Goal: Task Accomplishment & Management: Use online tool/utility

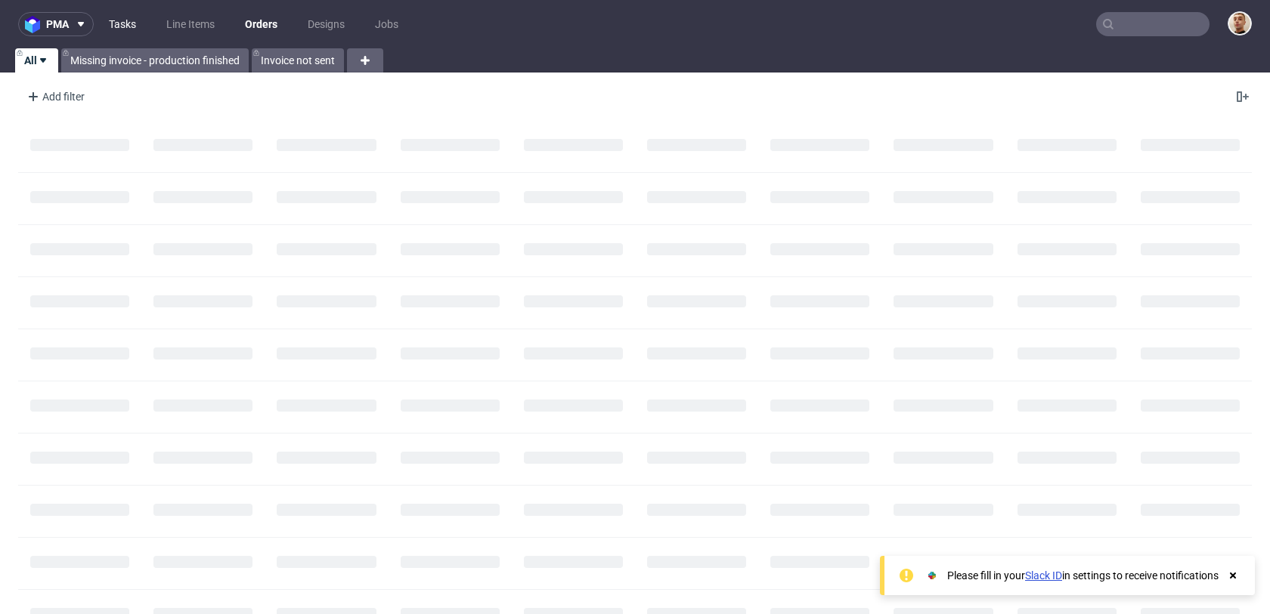
click at [132, 24] on link "Tasks" at bounding box center [122, 24] width 45 height 24
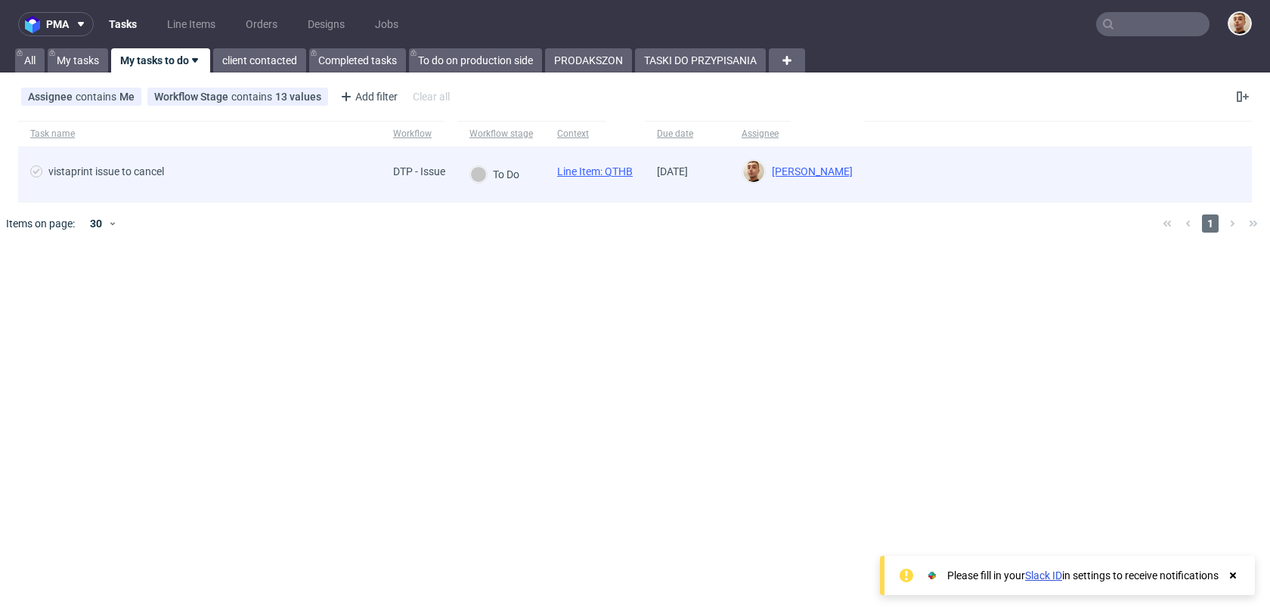
click at [221, 187] on div "vistaprint issue to cancel" at bounding box center [199, 174] width 363 height 54
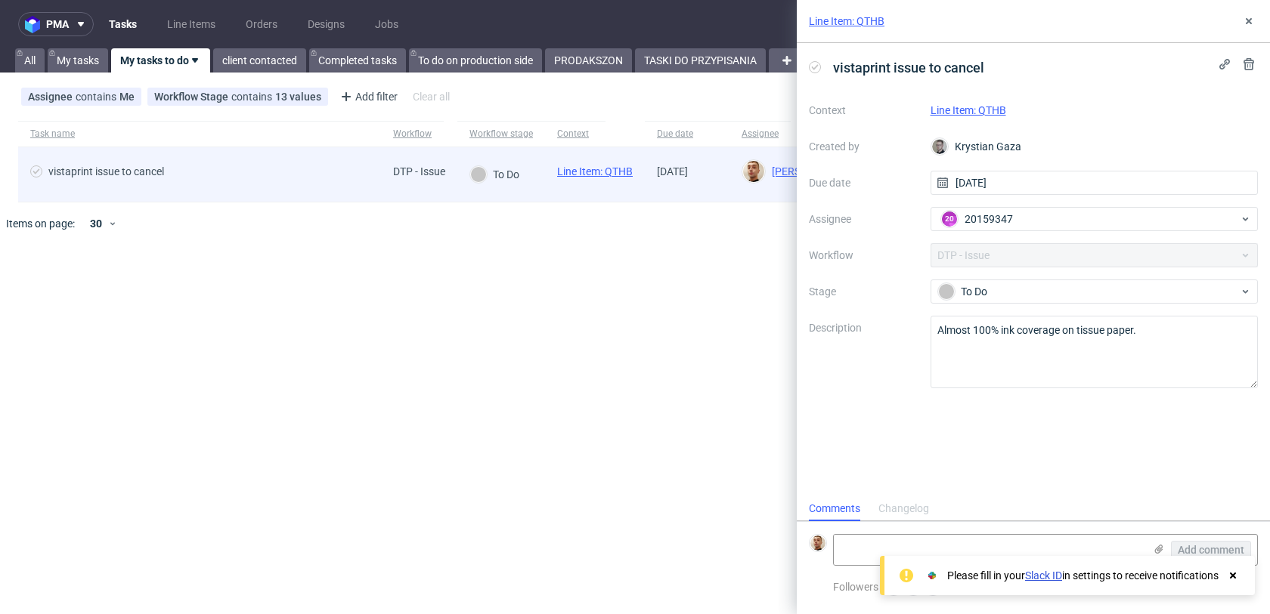
scroll to position [12, 0]
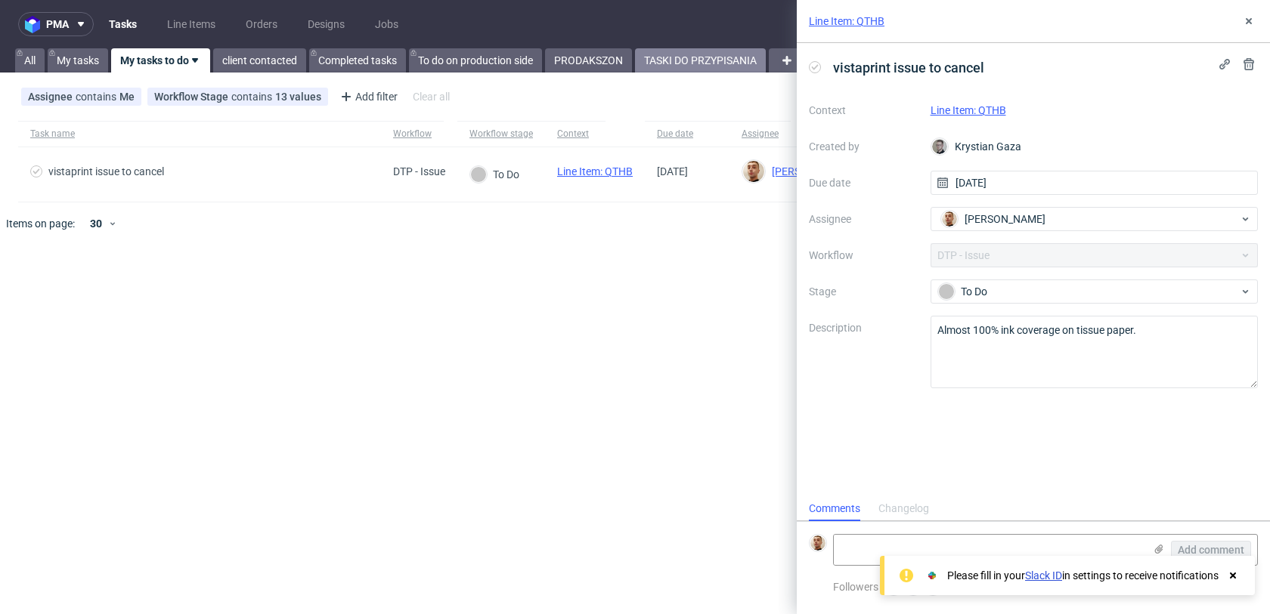
click at [727, 55] on link "TASKI DO PRZYPISANIA" at bounding box center [700, 60] width 131 height 24
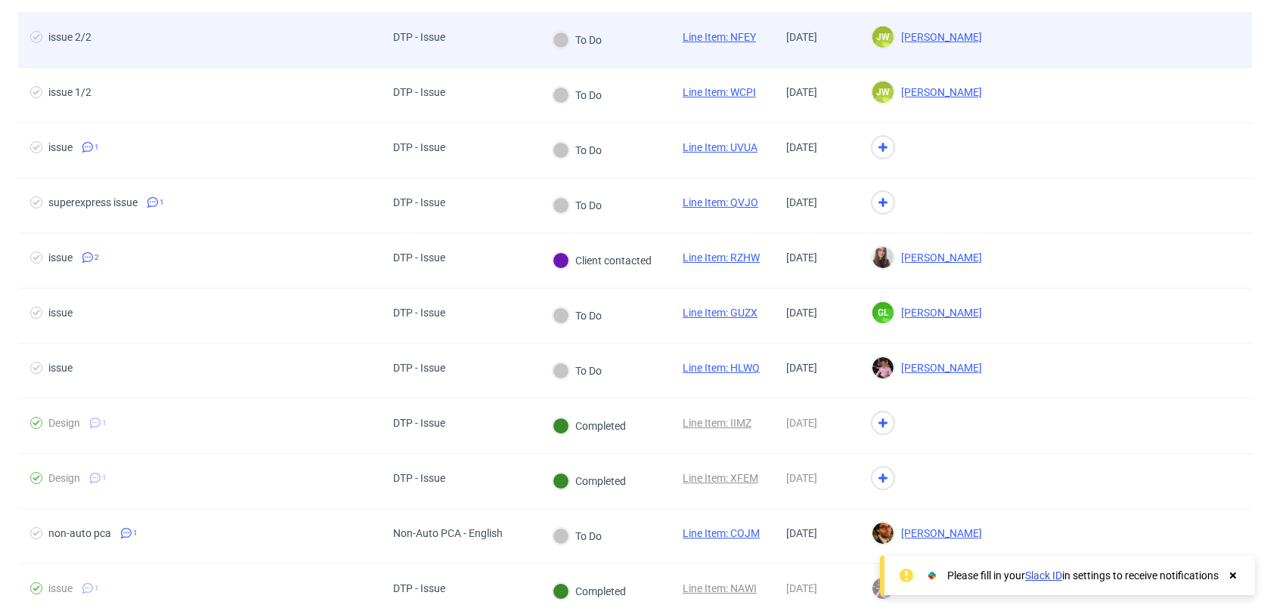
scroll to position [289, 0]
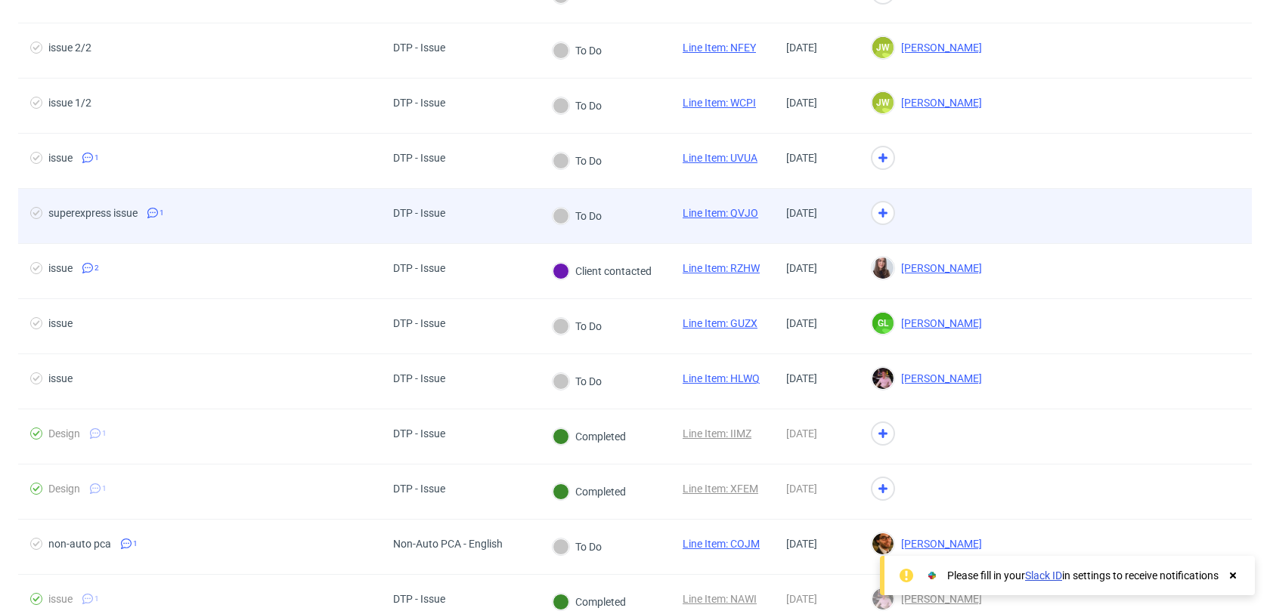
click at [456, 202] on div "DTP - Issue" at bounding box center [419, 216] width 76 height 54
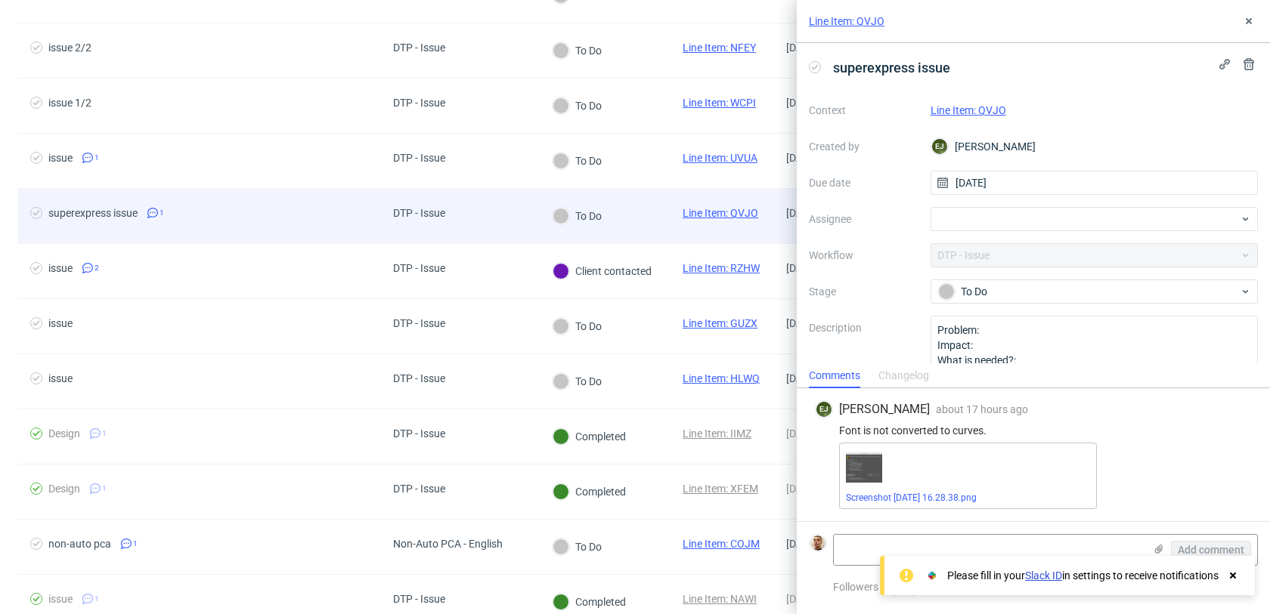
scroll to position [277, 0]
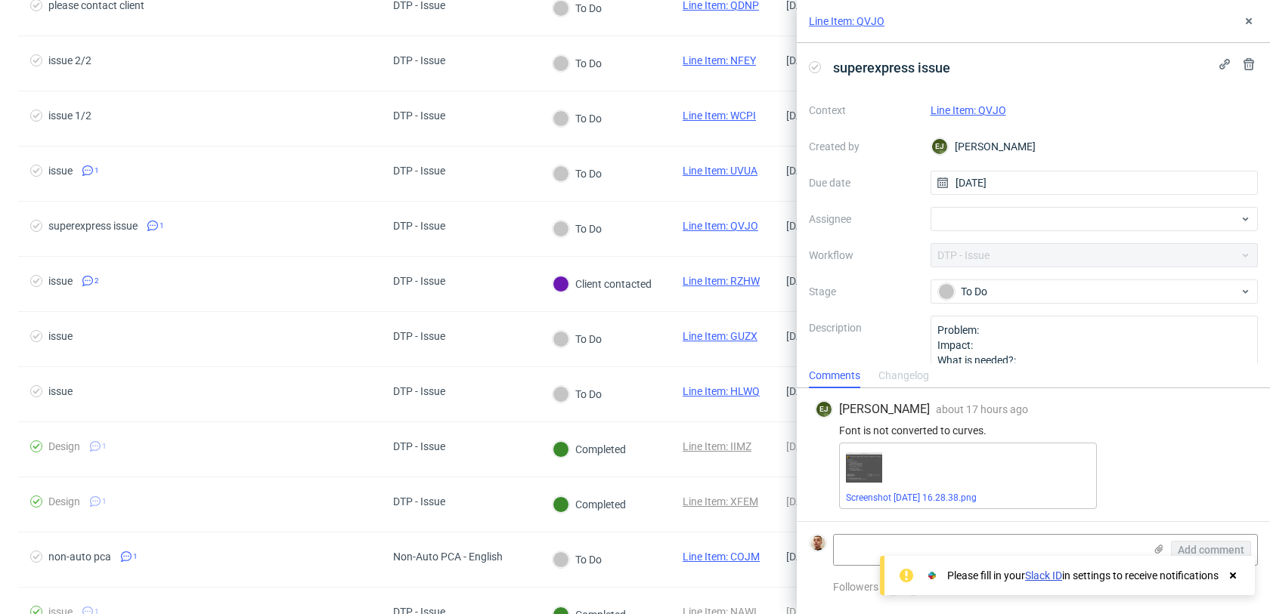
click at [958, 107] on link "Line Item: QVJO" at bounding box center [968, 110] width 76 height 12
click at [1230, 580] on icon at bounding box center [1233, 576] width 14 height 12
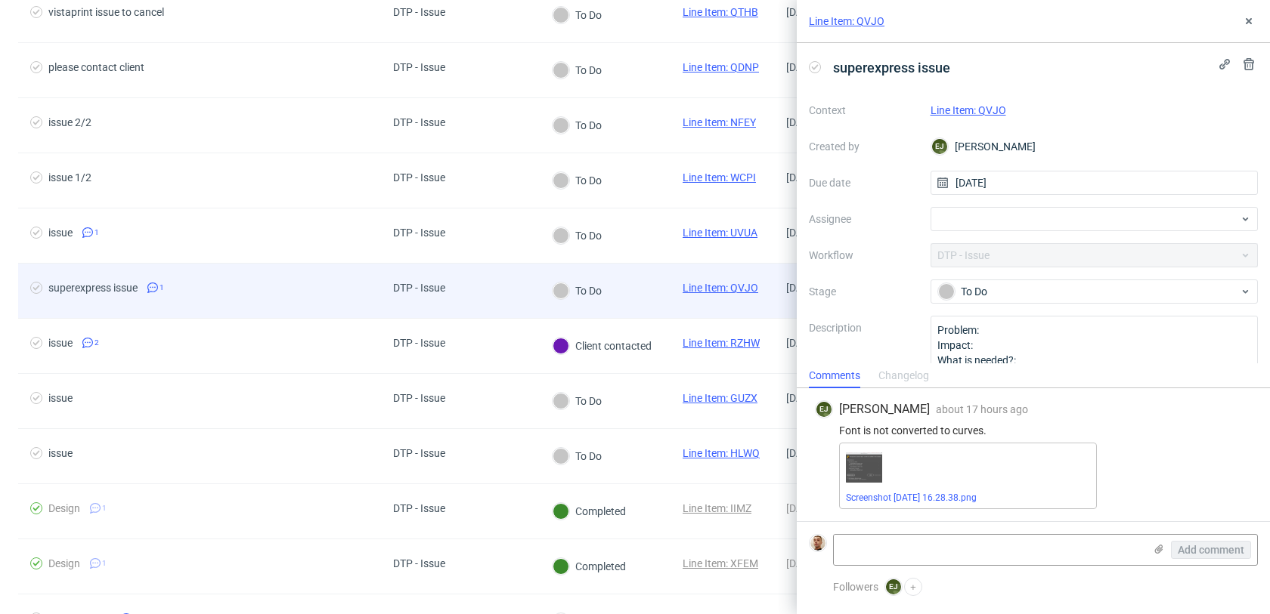
scroll to position [190, 0]
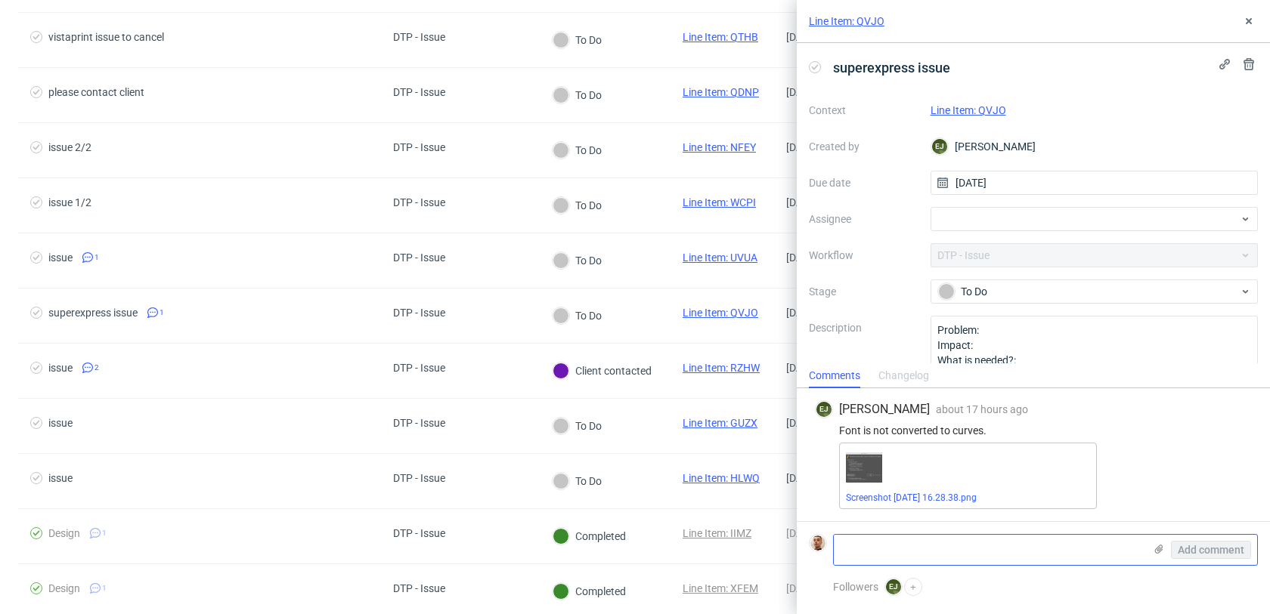
click at [972, 543] on textarea at bounding box center [989, 550] width 310 height 30
click at [963, 221] on div at bounding box center [1094, 219] width 328 height 24
type input "guill"
click at [963, 256] on span "Guillaume Leroux" at bounding box center [1003, 252] width 81 height 15
click at [1247, 26] on icon at bounding box center [1248, 21] width 12 height 12
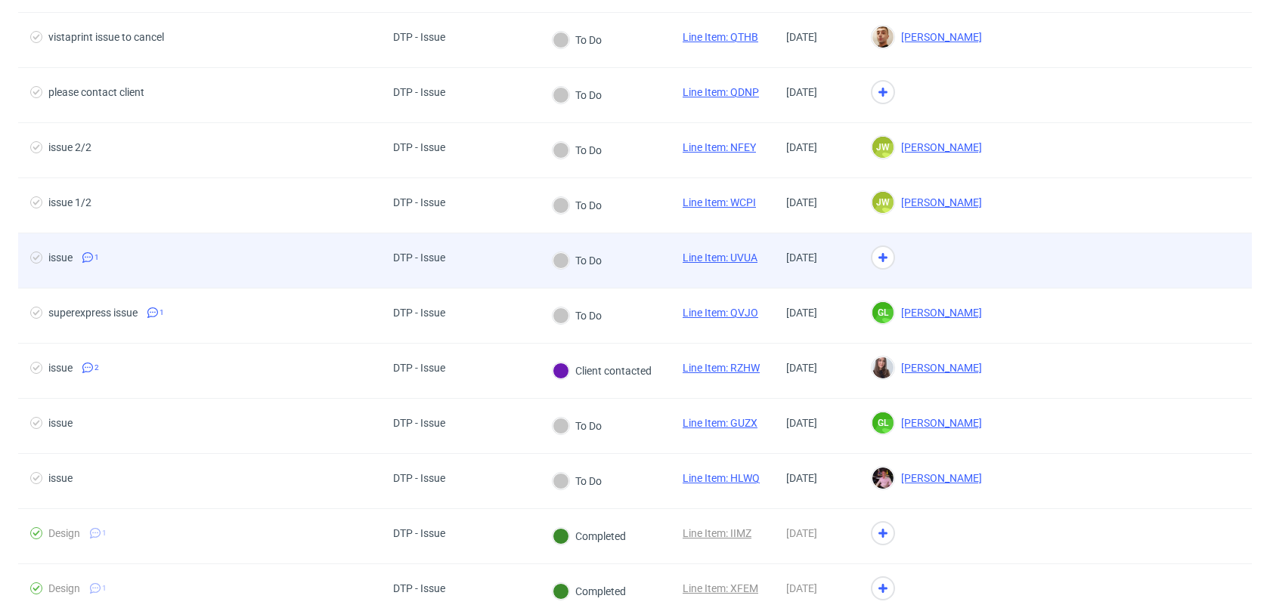
click at [956, 274] on div at bounding box center [925, 261] width 135 height 55
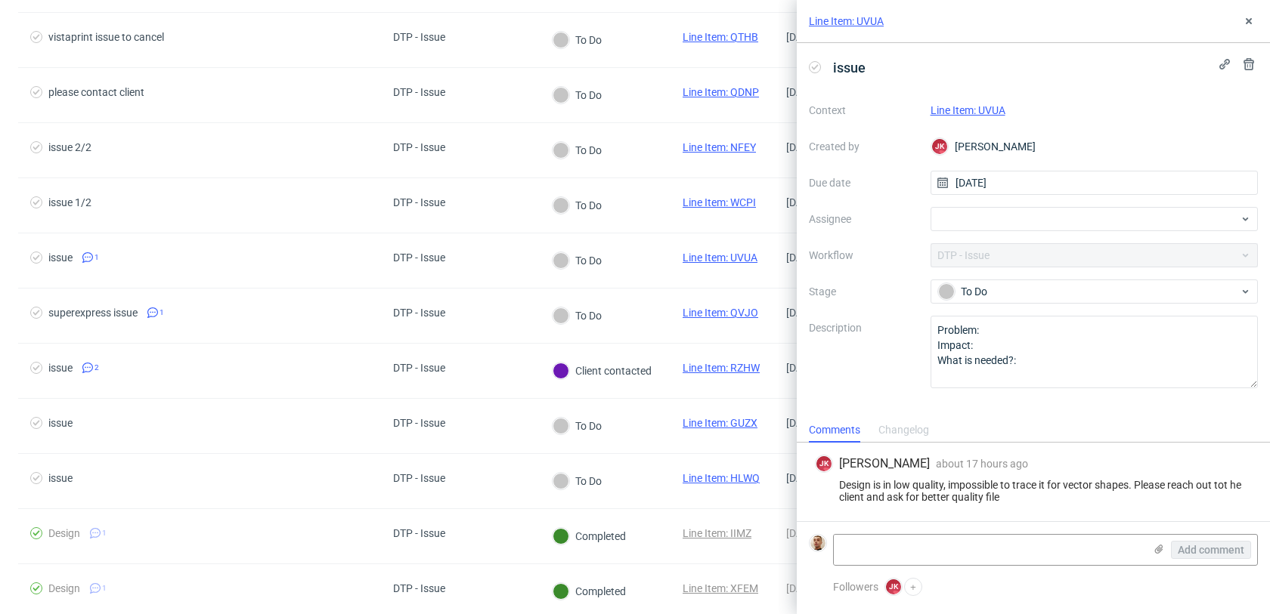
click at [982, 113] on link "Line Item: UVUA" at bounding box center [967, 110] width 75 height 12
click at [1035, 221] on div at bounding box center [1094, 219] width 328 height 24
type input "rach"
click at [1045, 263] on div "Michał Rachański" at bounding box center [1094, 252] width 316 height 24
click at [1245, 29] on button at bounding box center [1248, 21] width 18 height 18
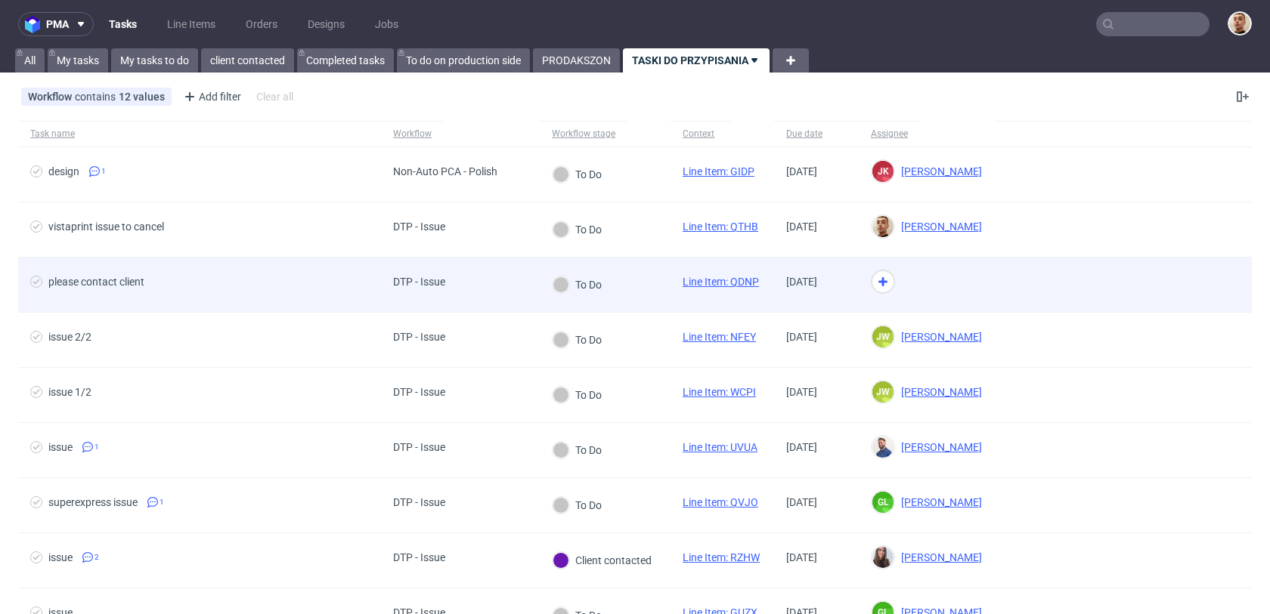
click at [964, 282] on div at bounding box center [925, 285] width 135 height 55
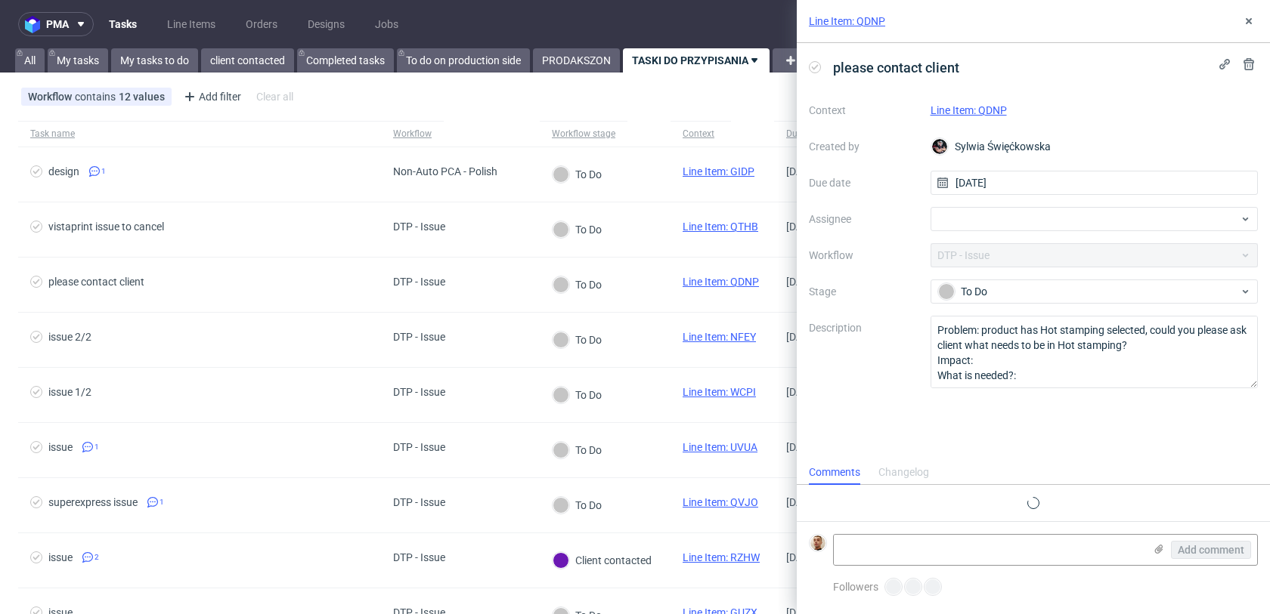
scroll to position [12, 0]
click at [962, 109] on link "Line Item: QDNP" at bounding box center [968, 110] width 76 height 12
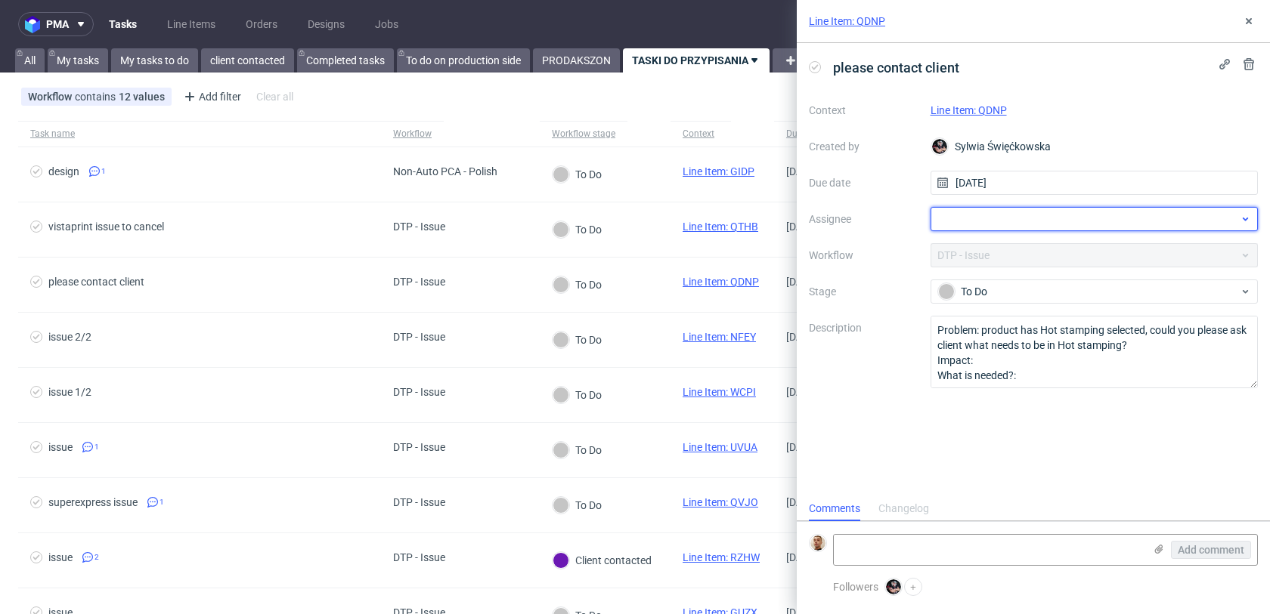
click at [962, 227] on div at bounding box center [1094, 219] width 328 height 24
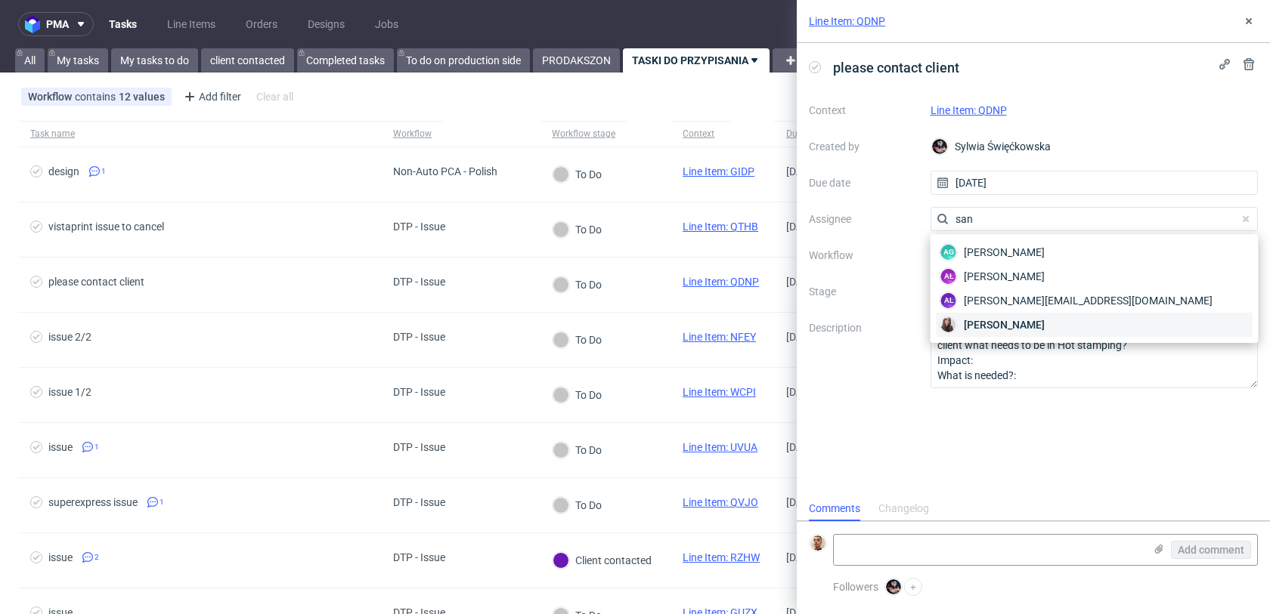
type input "san"
click at [961, 316] on div "Sandra Beśka" at bounding box center [1094, 325] width 316 height 24
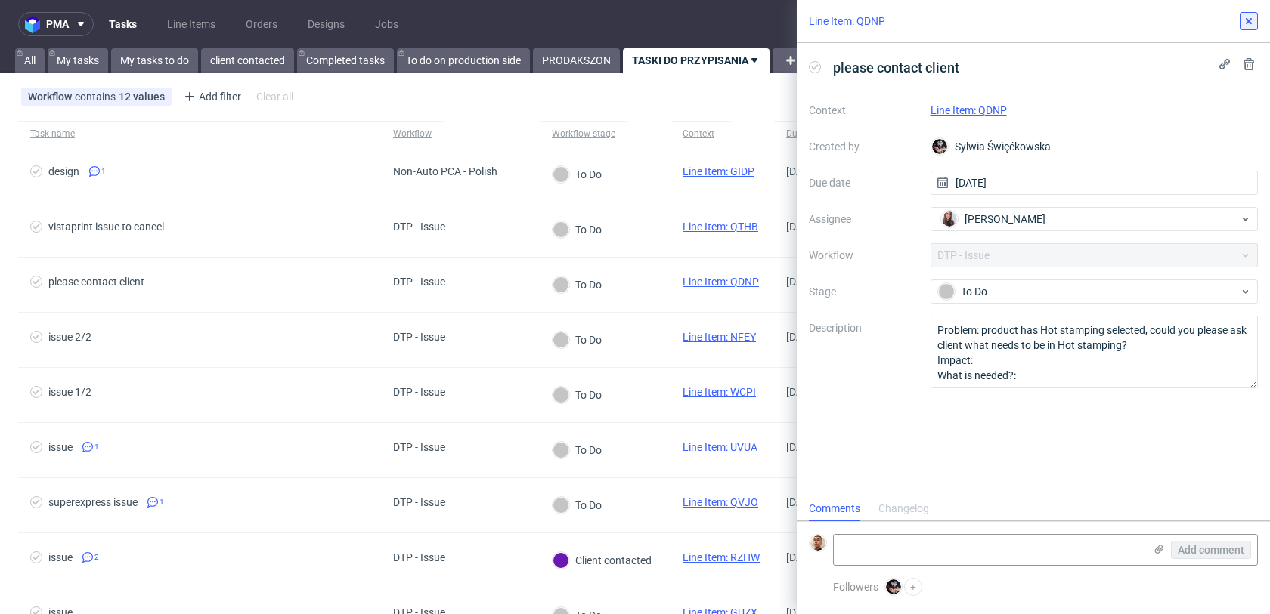
click at [1251, 13] on button at bounding box center [1248, 21] width 18 height 18
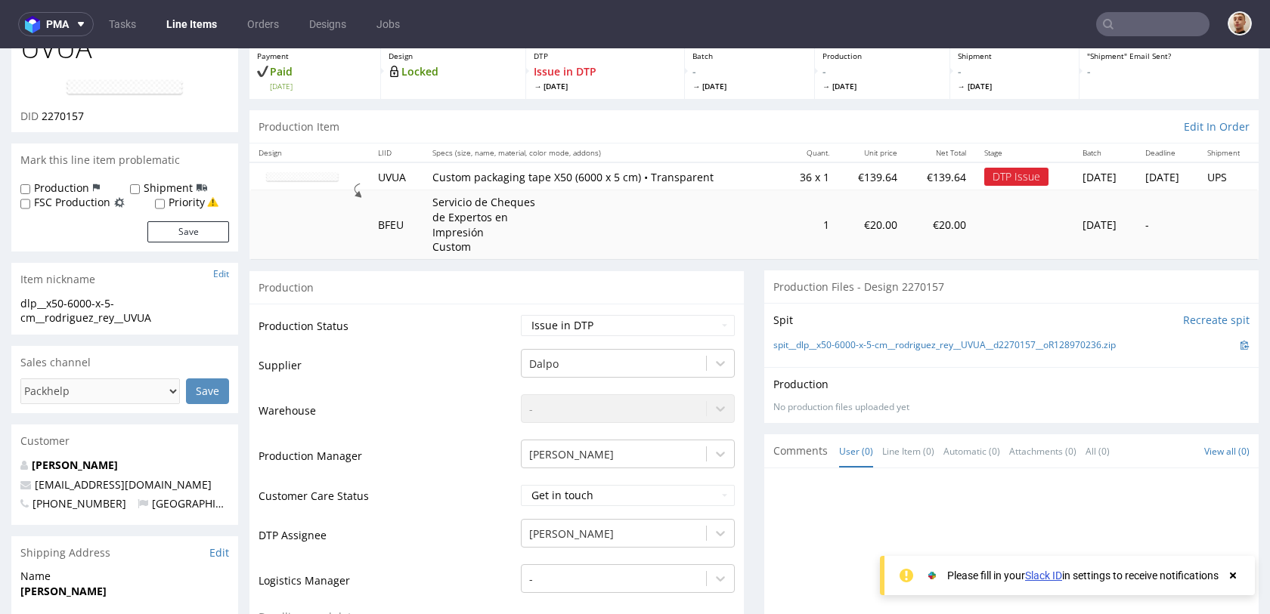
scroll to position [89, 0]
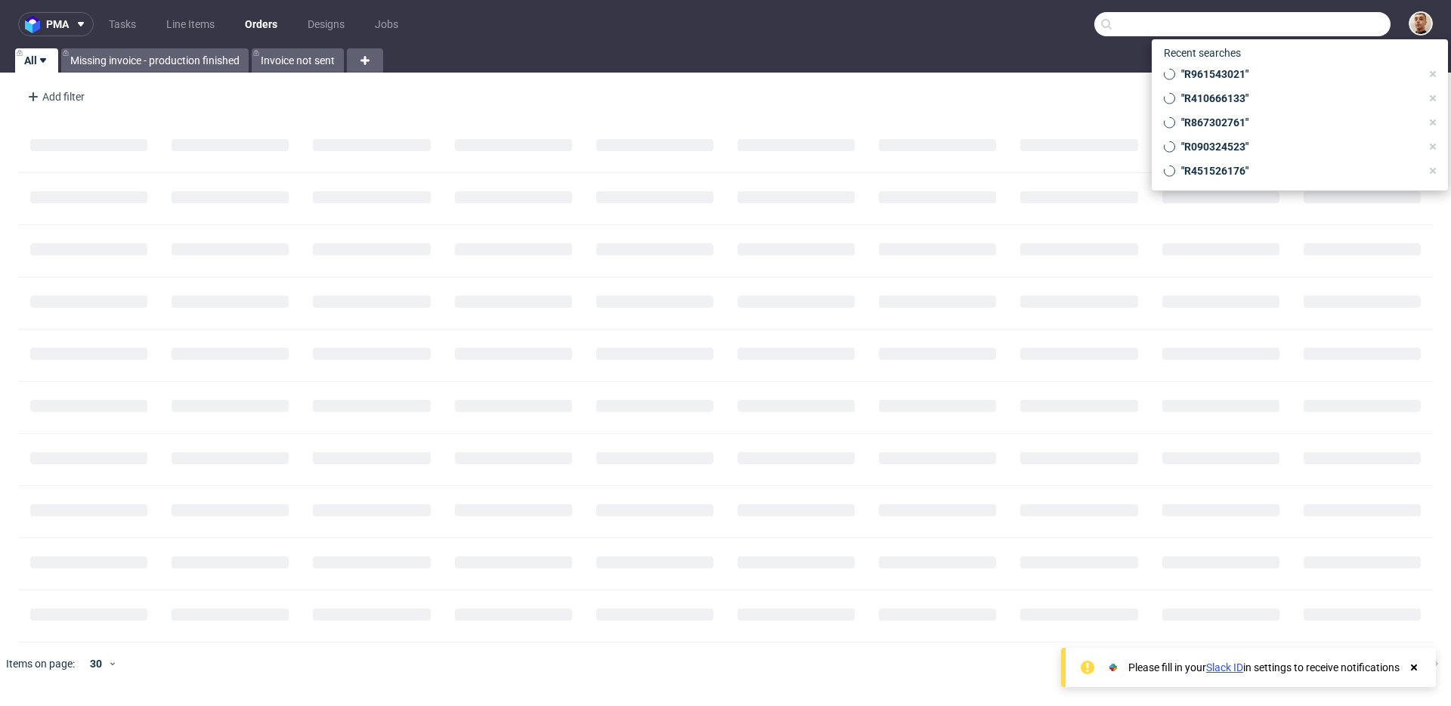
click at [1313, 17] on input "text" at bounding box center [1242, 24] width 296 height 24
paste input "R436887126"
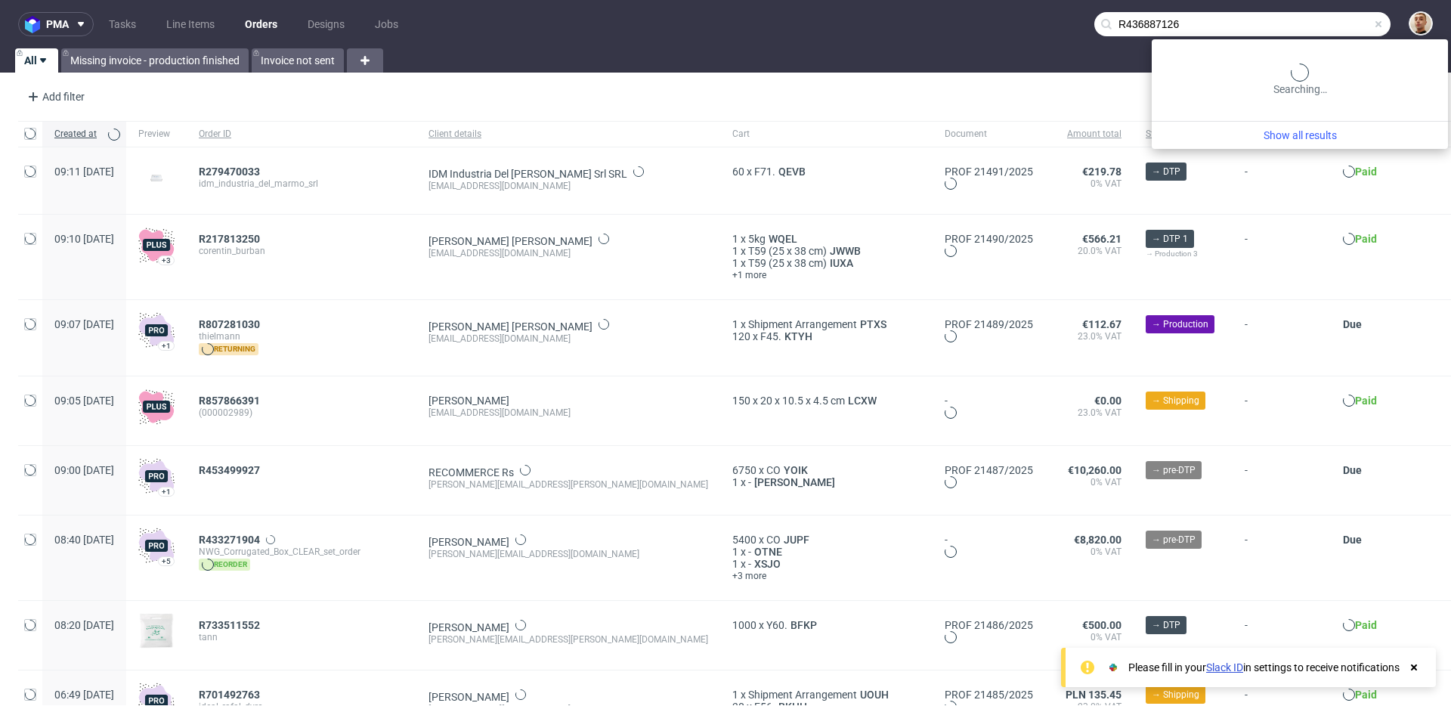
type input "R436887126"
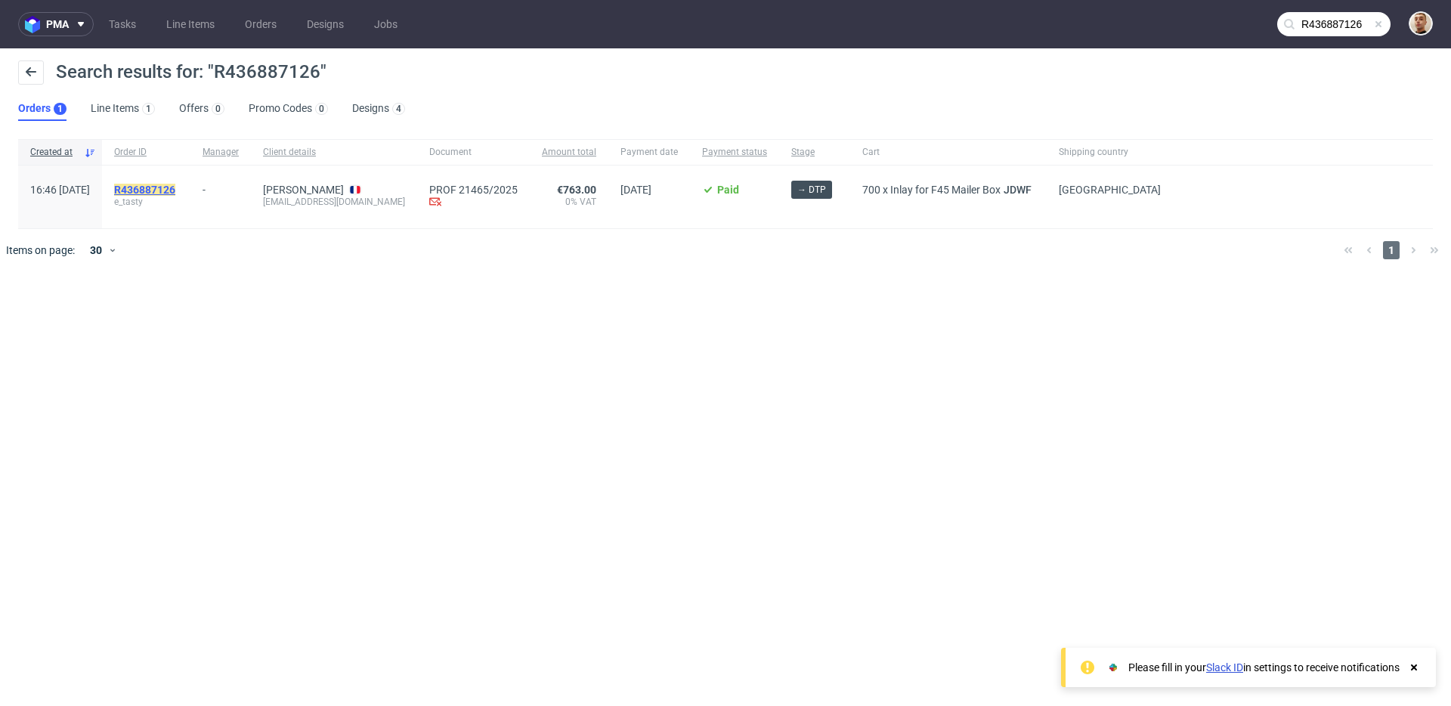
click at [175, 187] on mark "R436887126" at bounding box center [144, 190] width 61 height 12
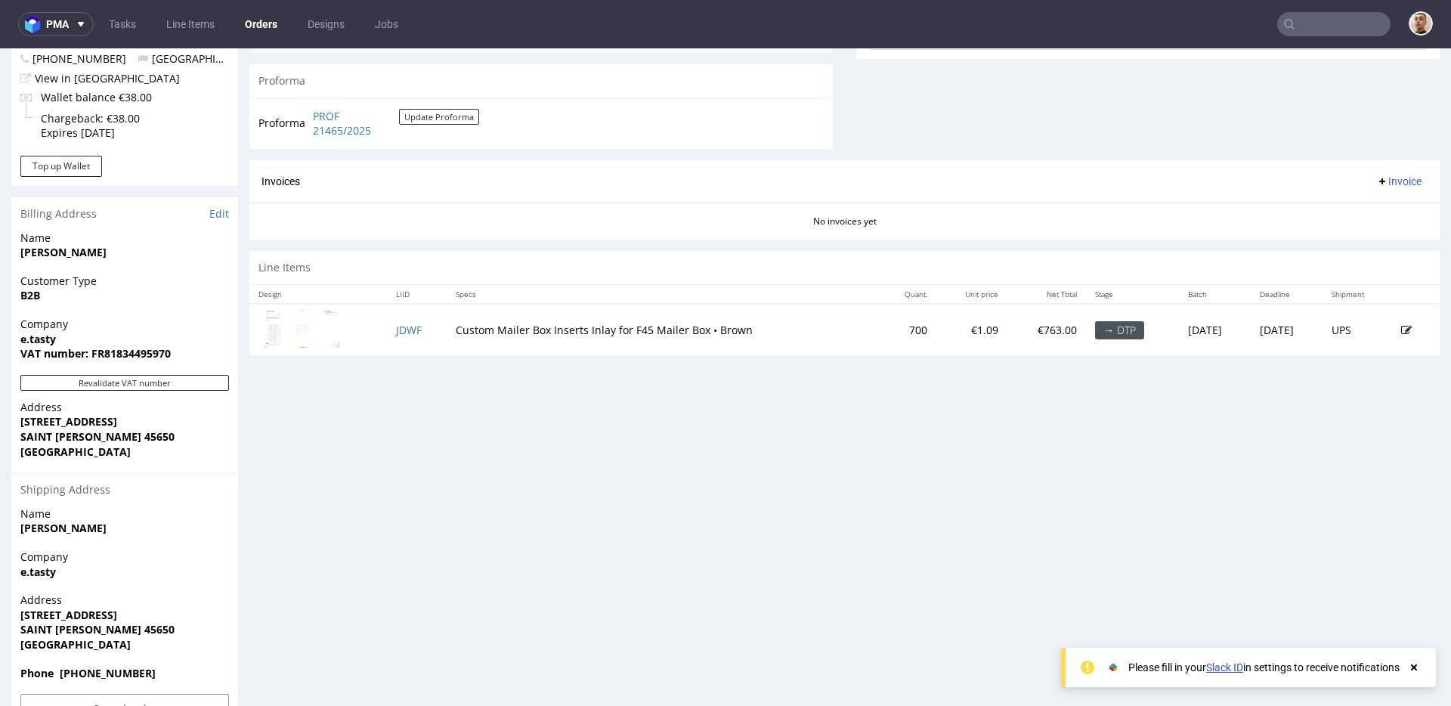
scroll to position [613, 0]
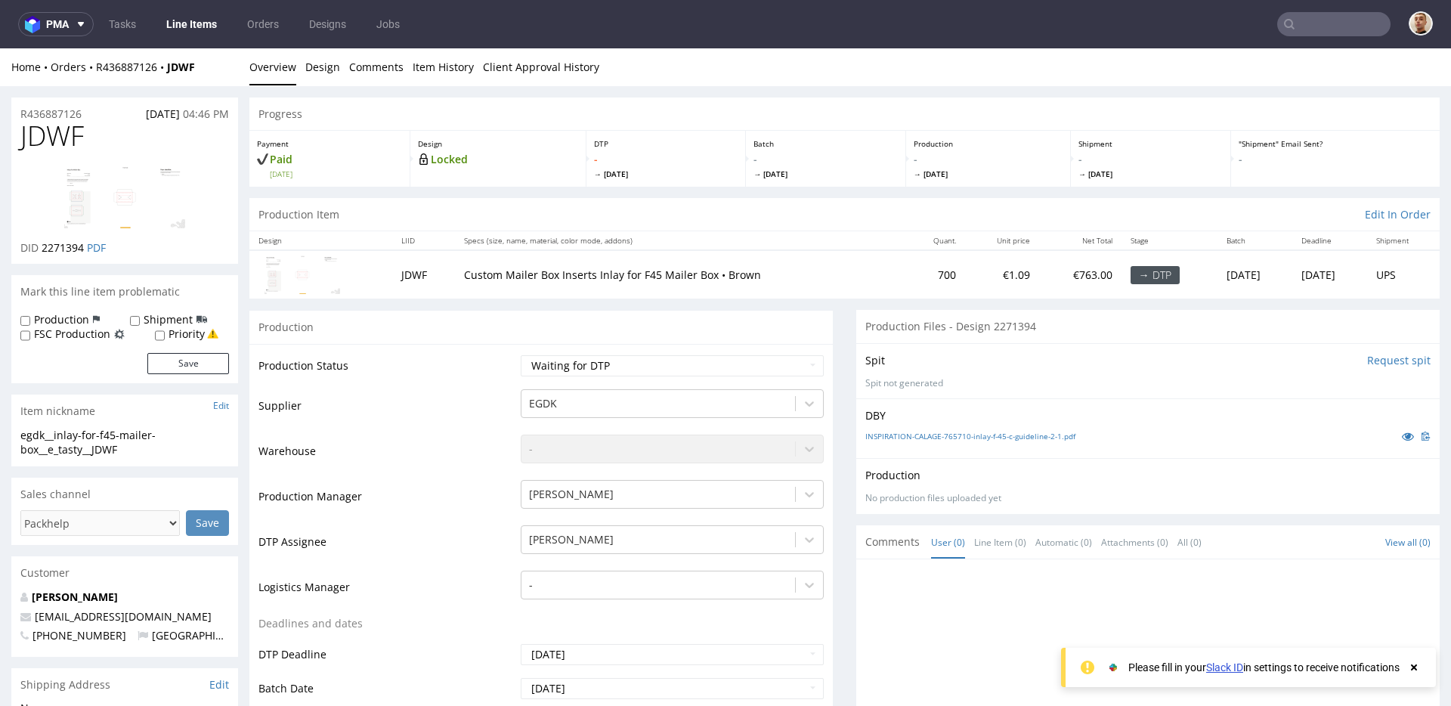
click at [1333, 31] on input "text" at bounding box center [1333, 24] width 113 height 24
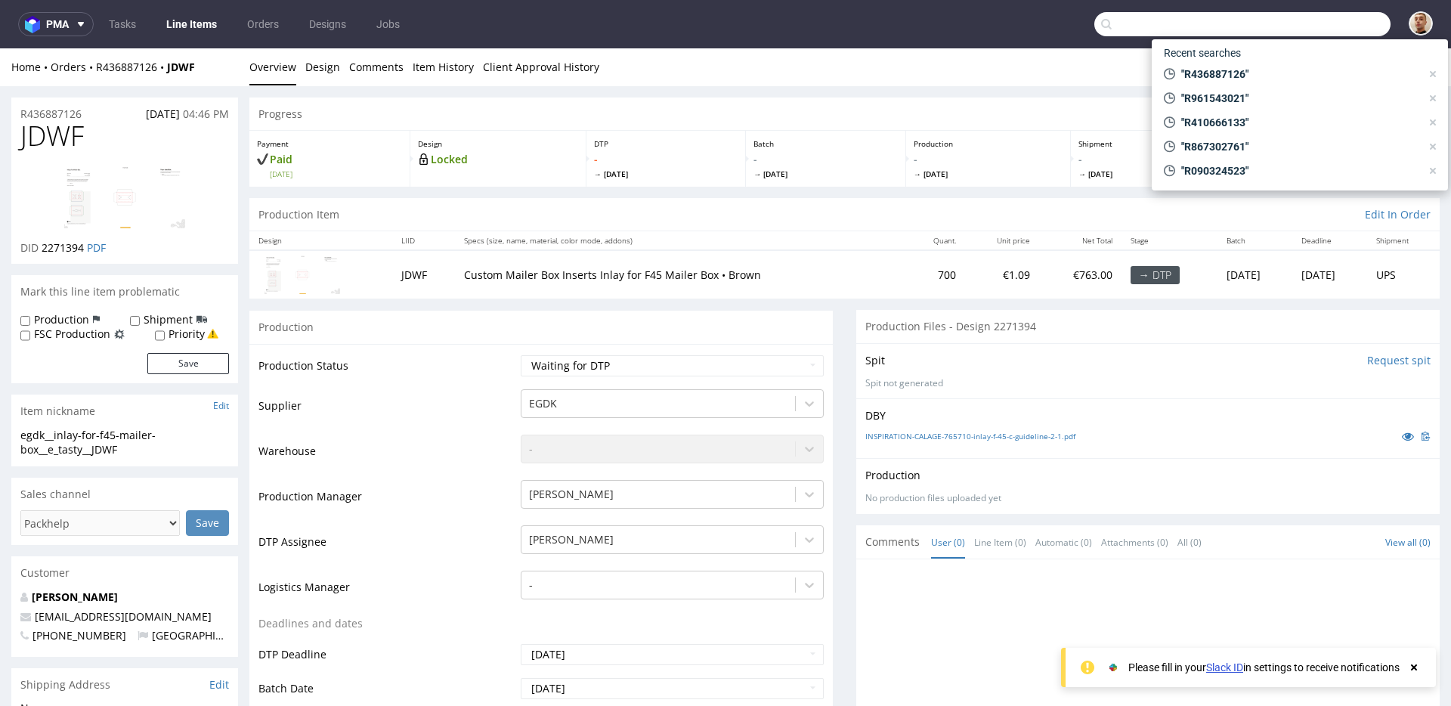
paste input "j.klimkiewicz@swag42.com"
type input "j.klimkiewicz@swag42.com"
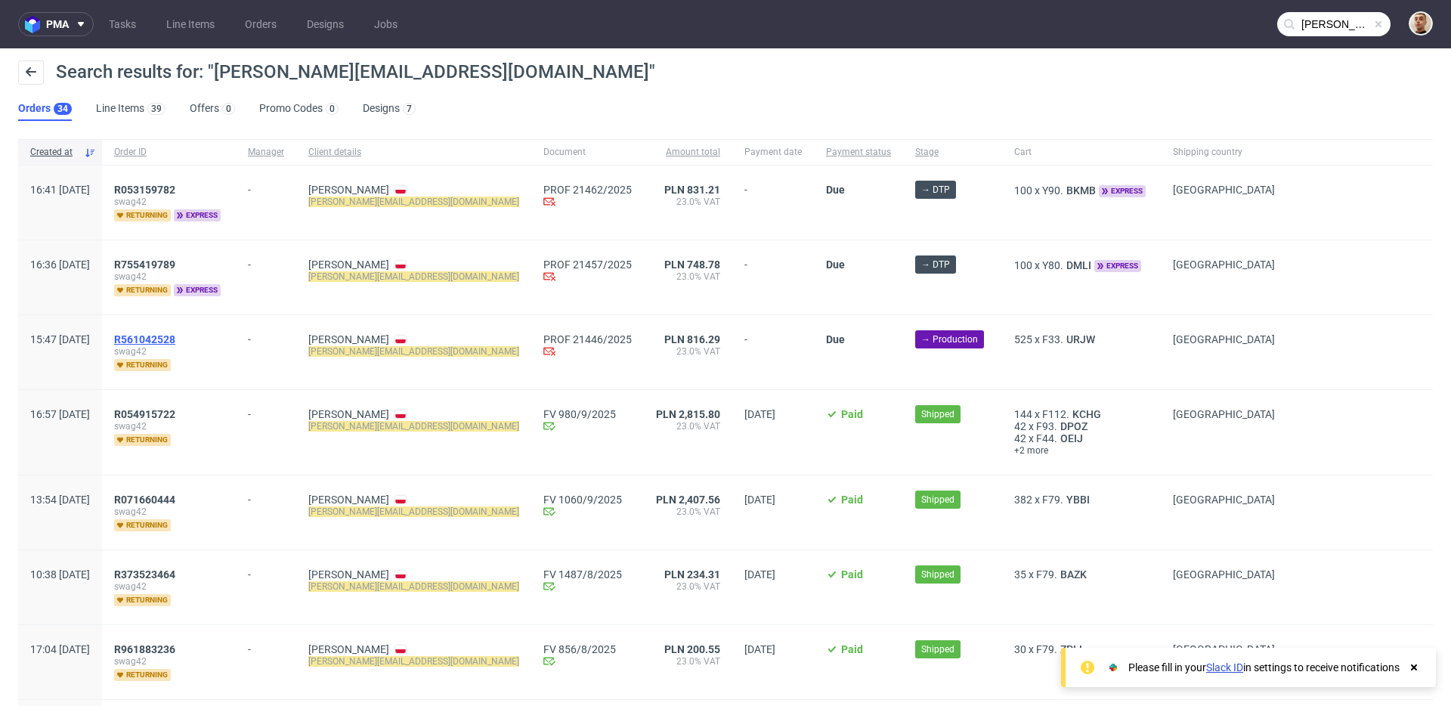
click at [175, 342] on span "R561042528" at bounding box center [144, 339] width 61 height 12
click at [175, 260] on span "R755419789" at bounding box center [144, 264] width 61 height 12
click at [175, 186] on span "R053159782" at bounding box center [144, 190] width 61 height 12
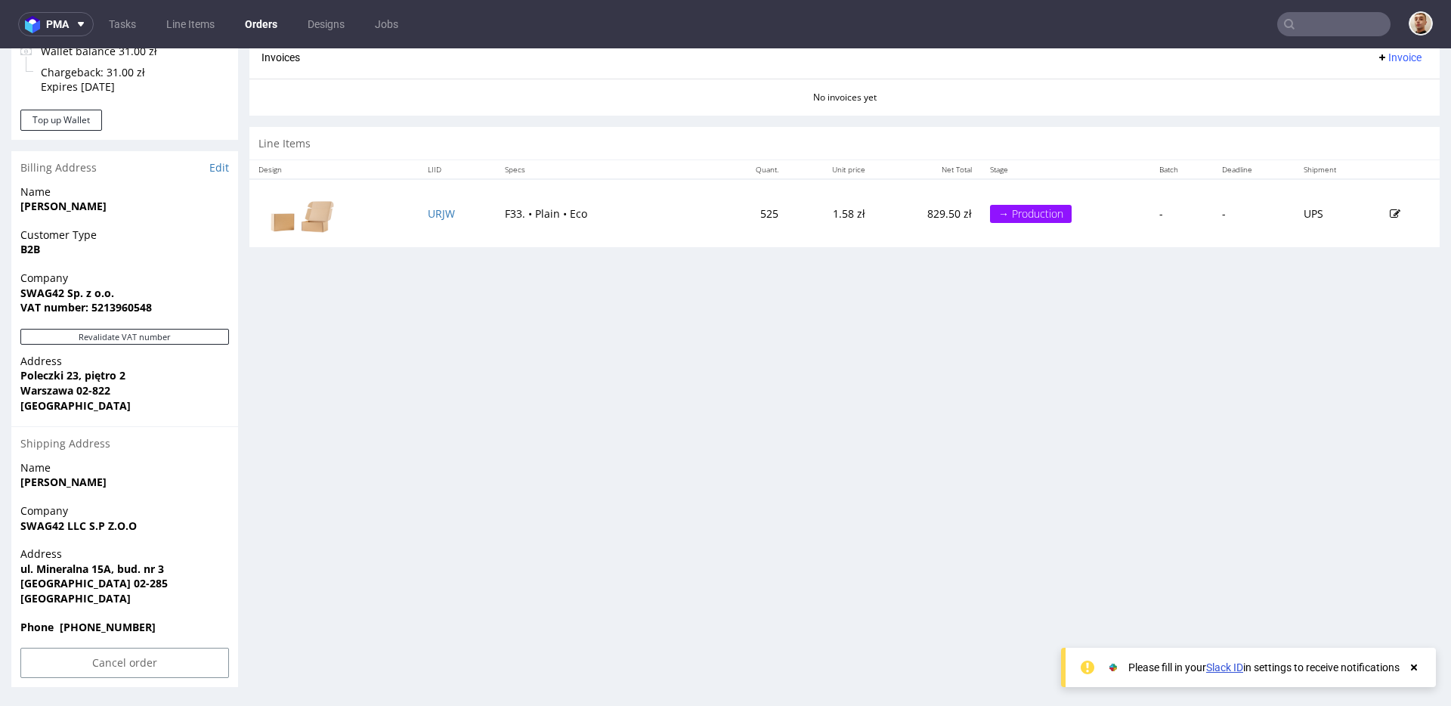
scroll to position [4, 0]
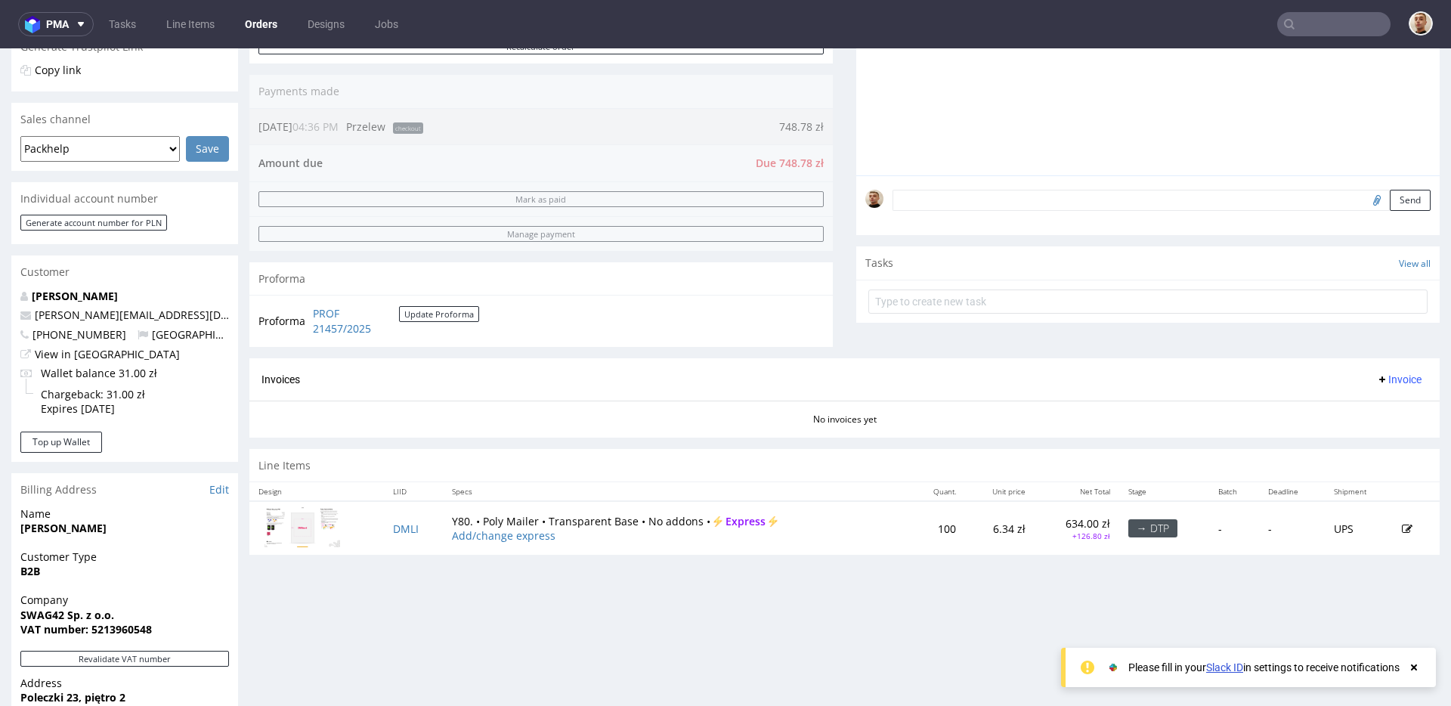
scroll to position [335, 0]
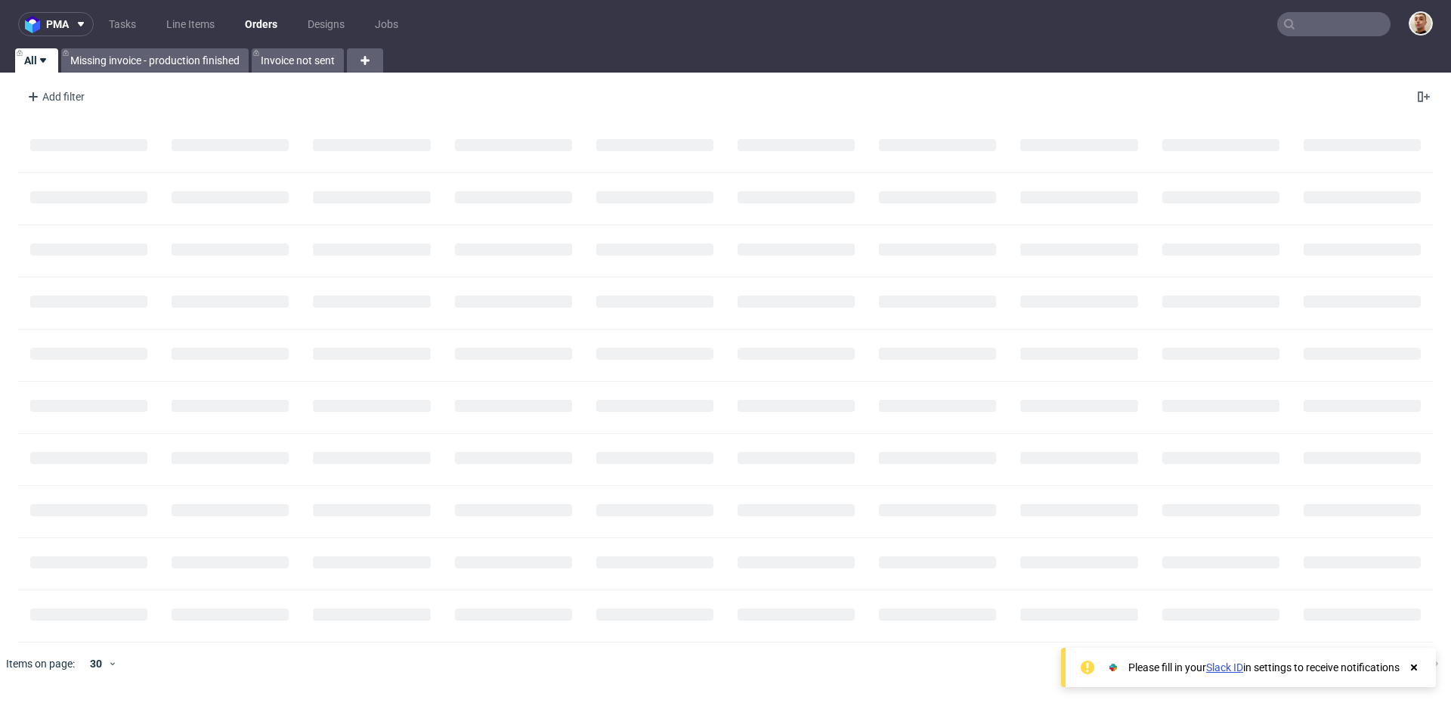
click at [1362, 16] on input "text" at bounding box center [1333, 24] width 113 height 24
paste input "R537797573"
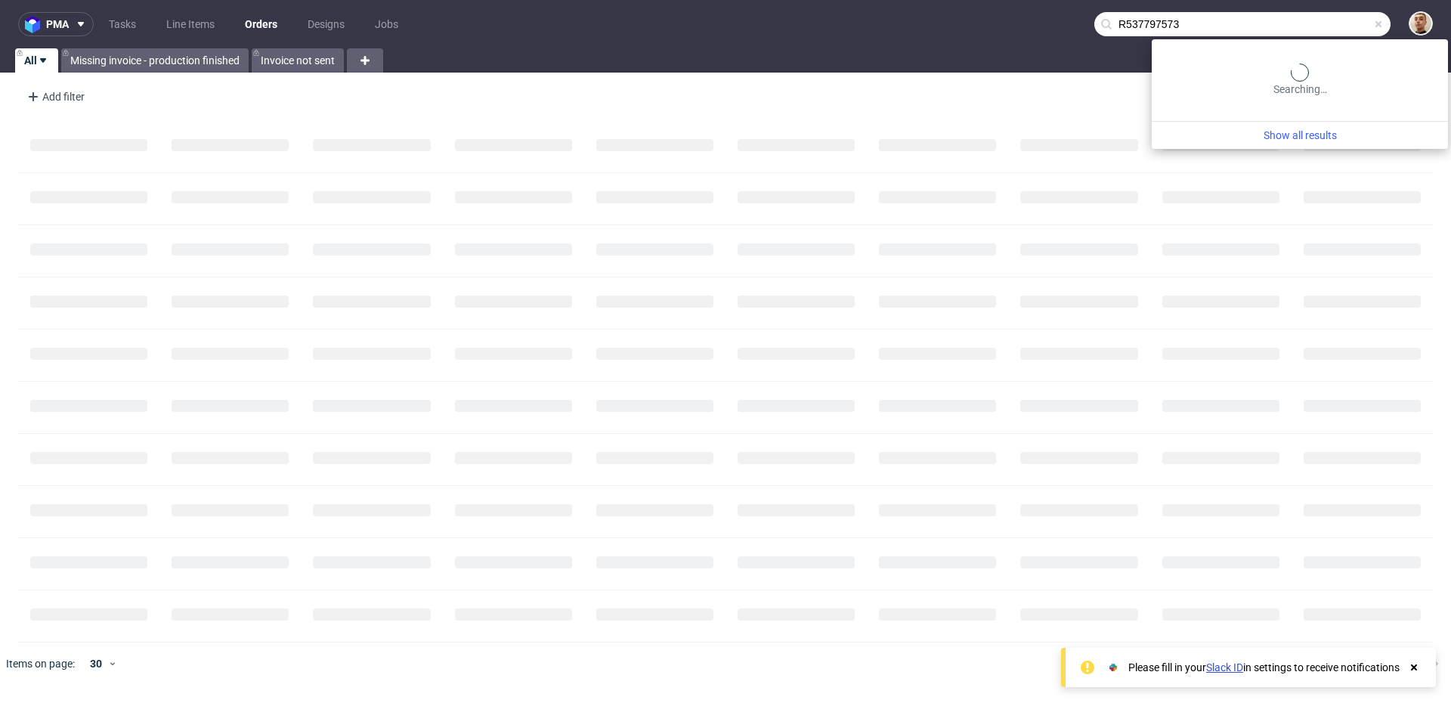
type input "R537797573"
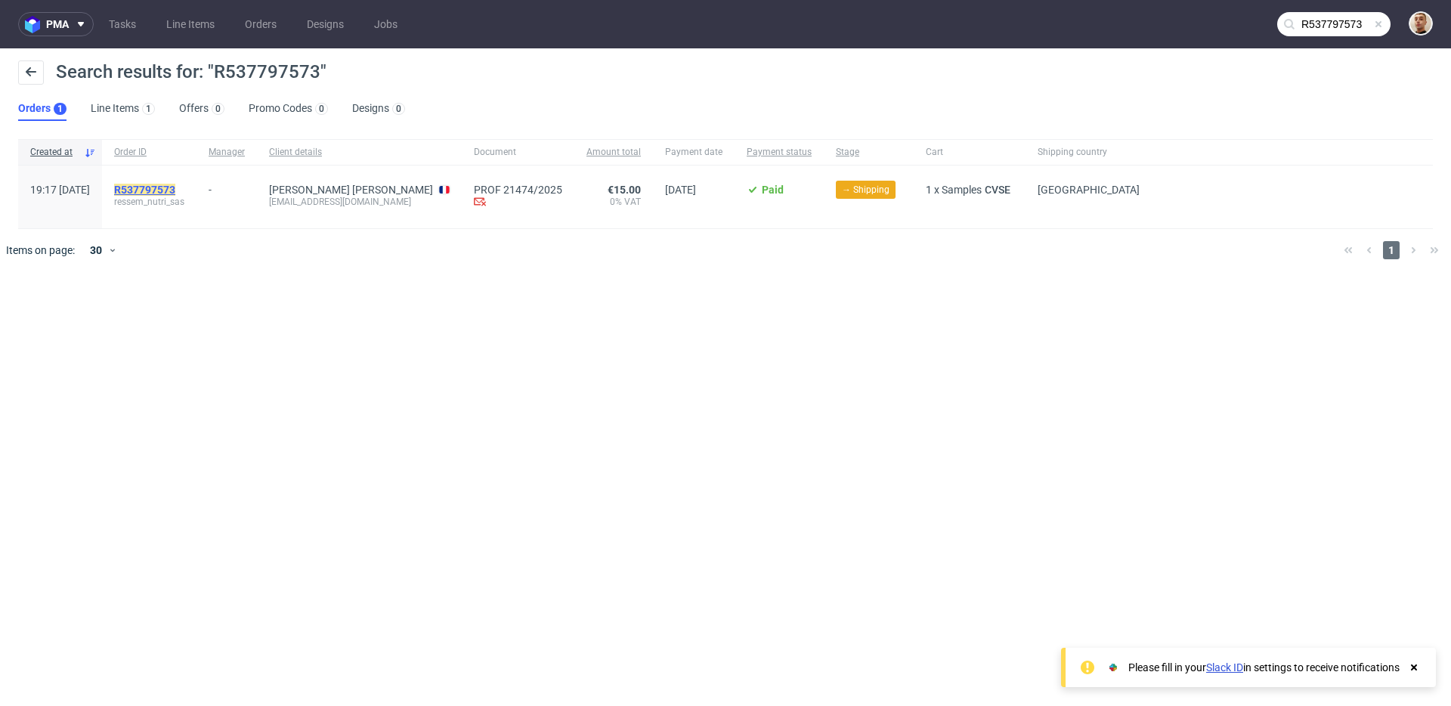
click at [175, 187] on mark "R537797573" at bounding box center [144, 190] width 61 height 12
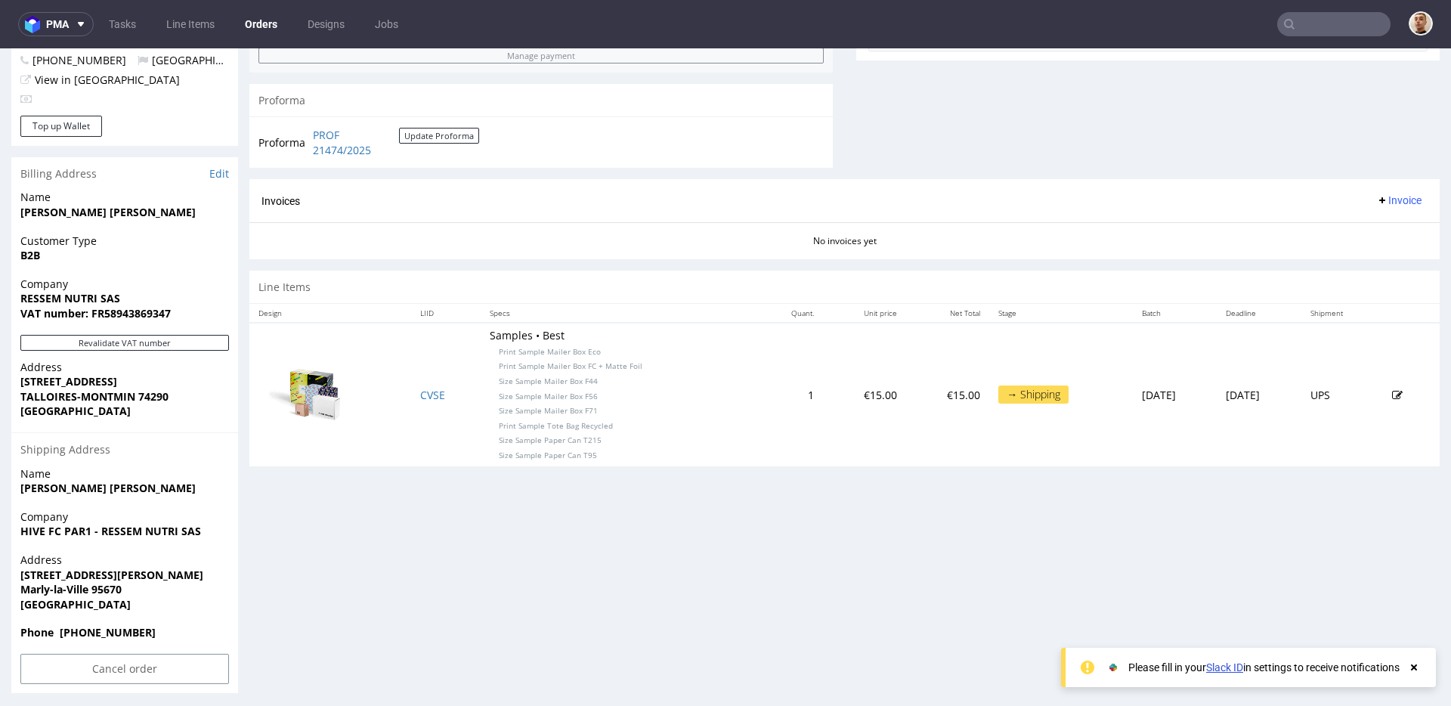
scroll to position [612, 0]
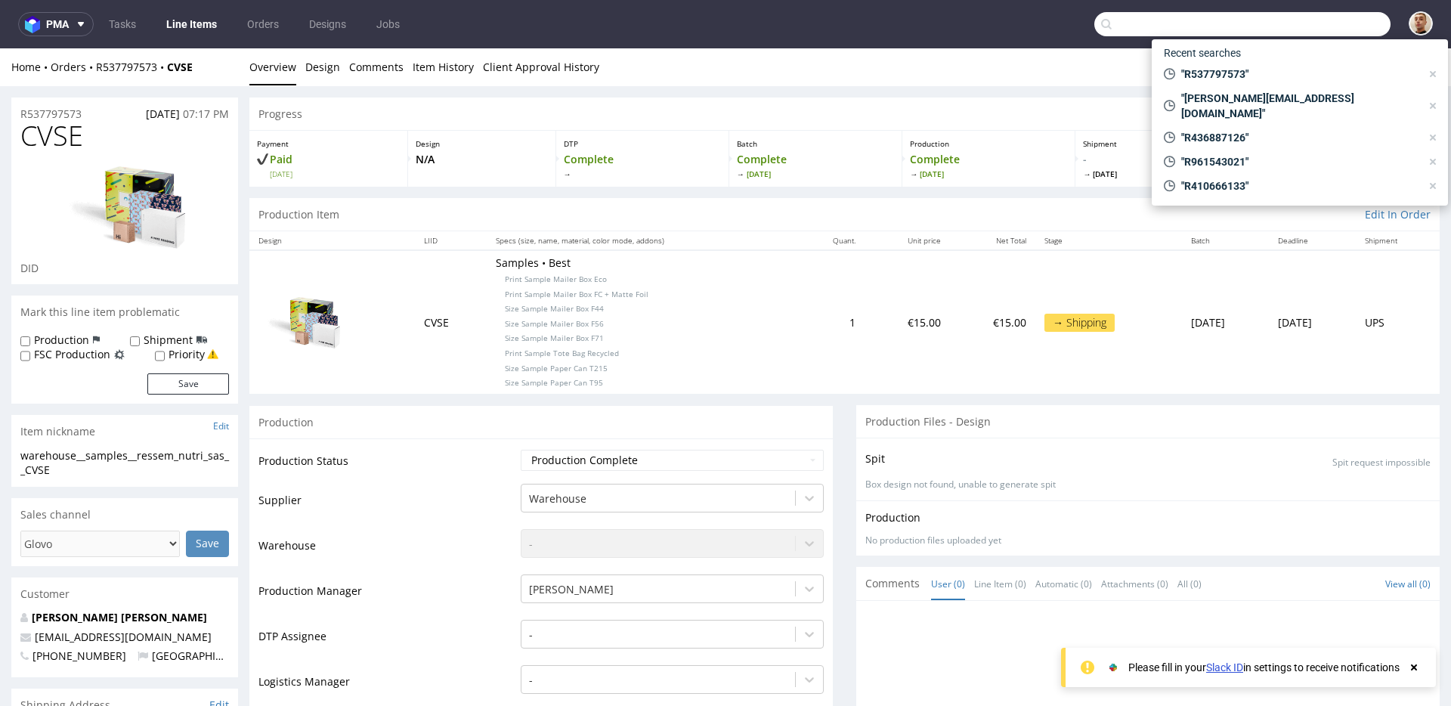
click at [1314, 20] on input "text" at bounding box center [1242, 24] width 296 height 24
paste input "R881868889"
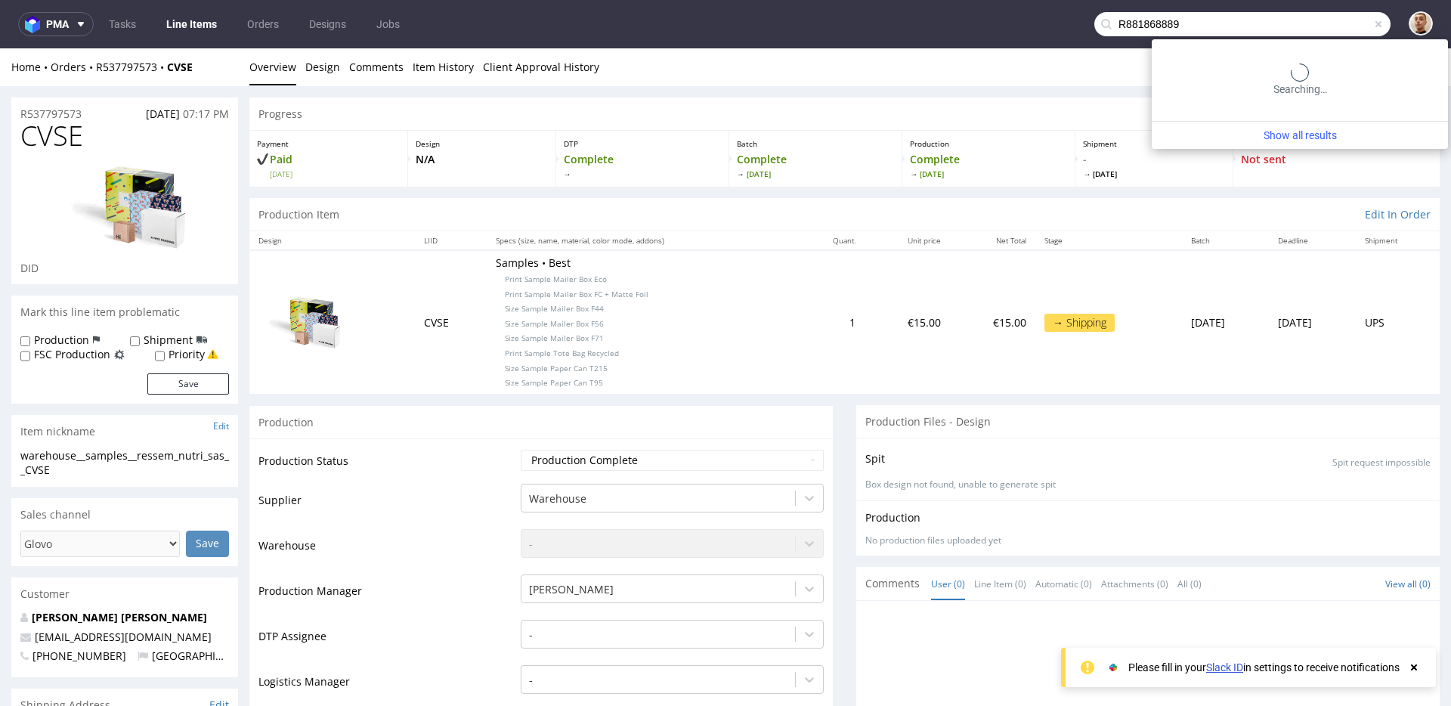
type input "R881868889"
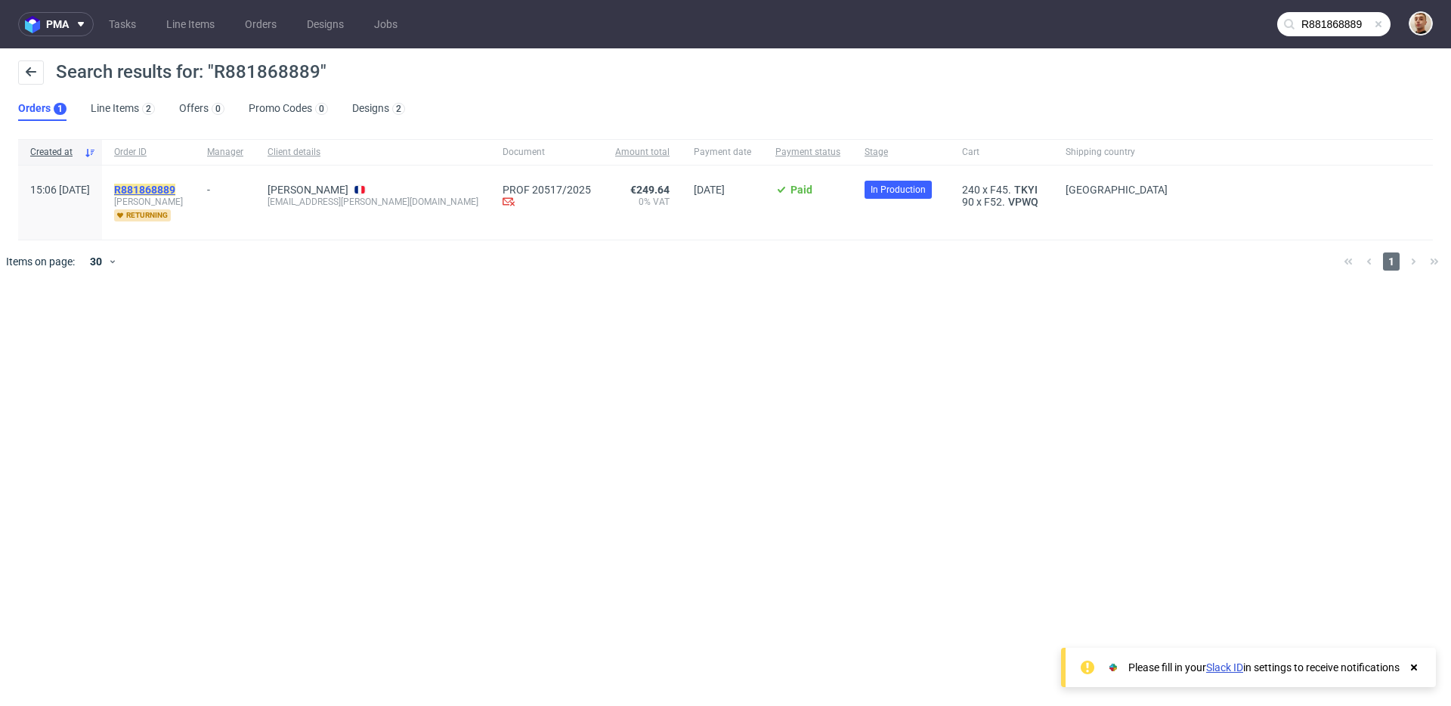
click at [167, 190] on mark "R881868889" at bounding box center [144, 190] width 61 height 12
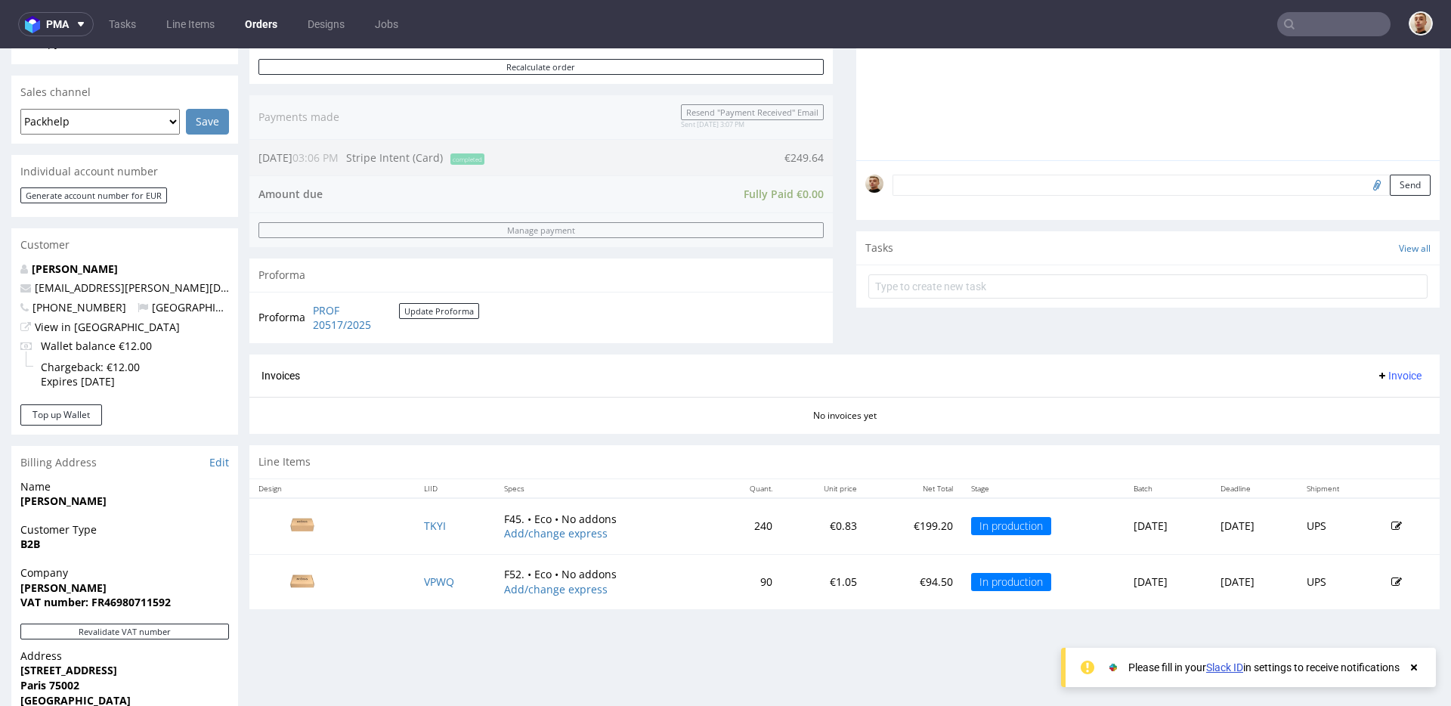
scroll to position [357, 0]
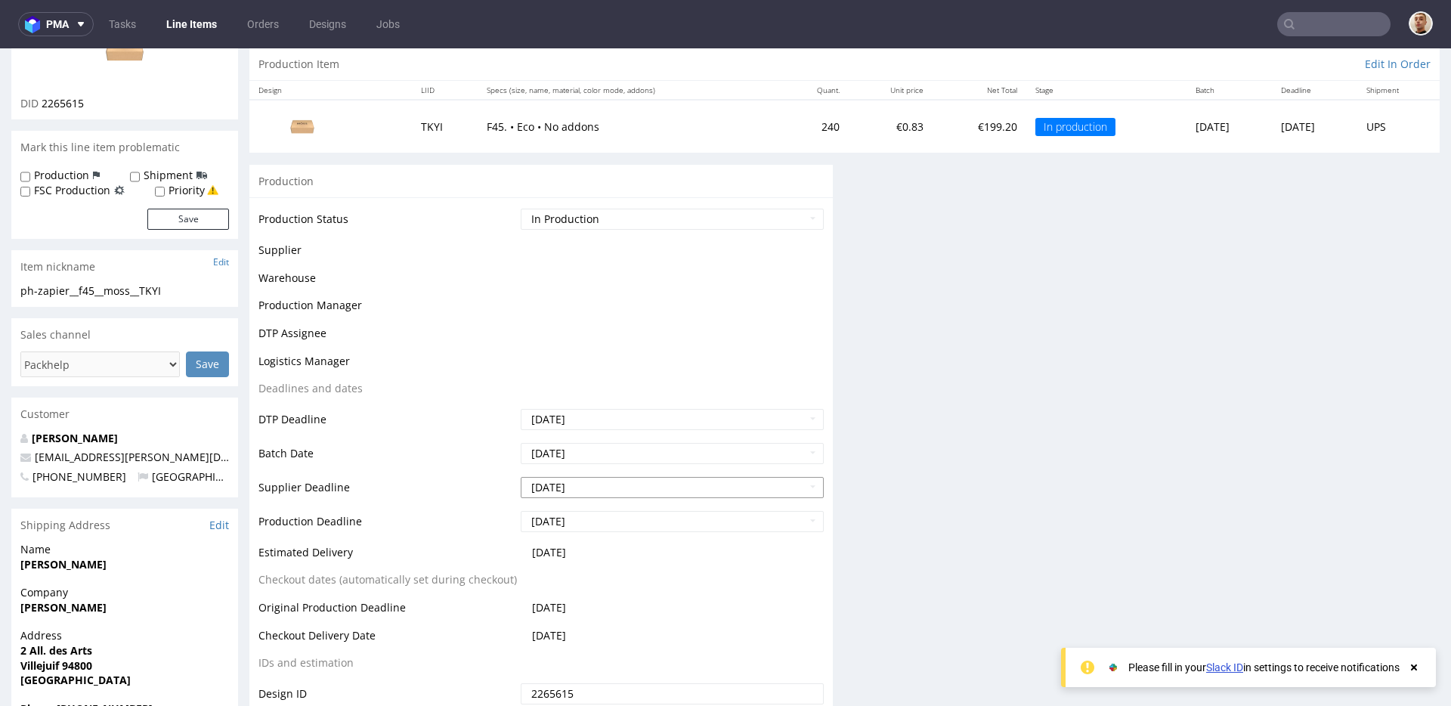
scroll to position [313, 0]
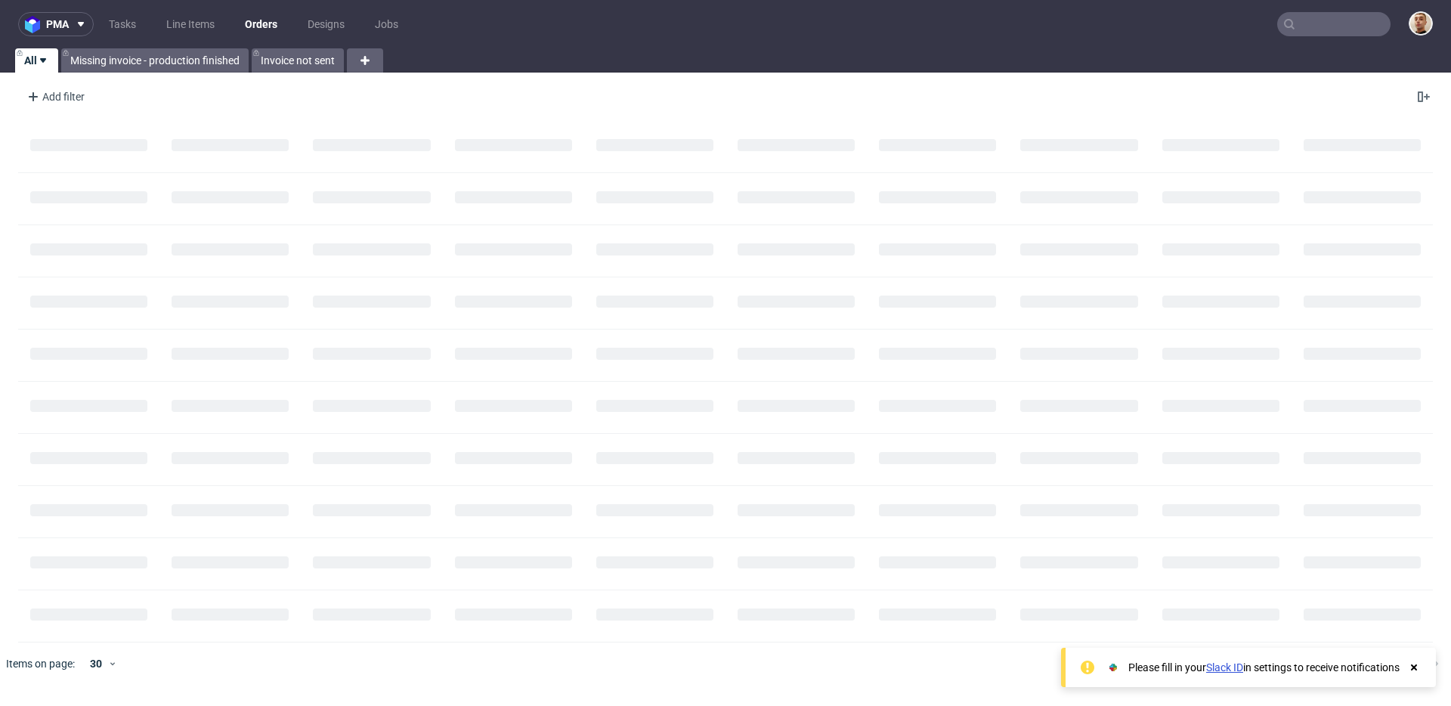
click at [1311, 32] on input "text" at bounding box center [1333, 24] width 113 height 24
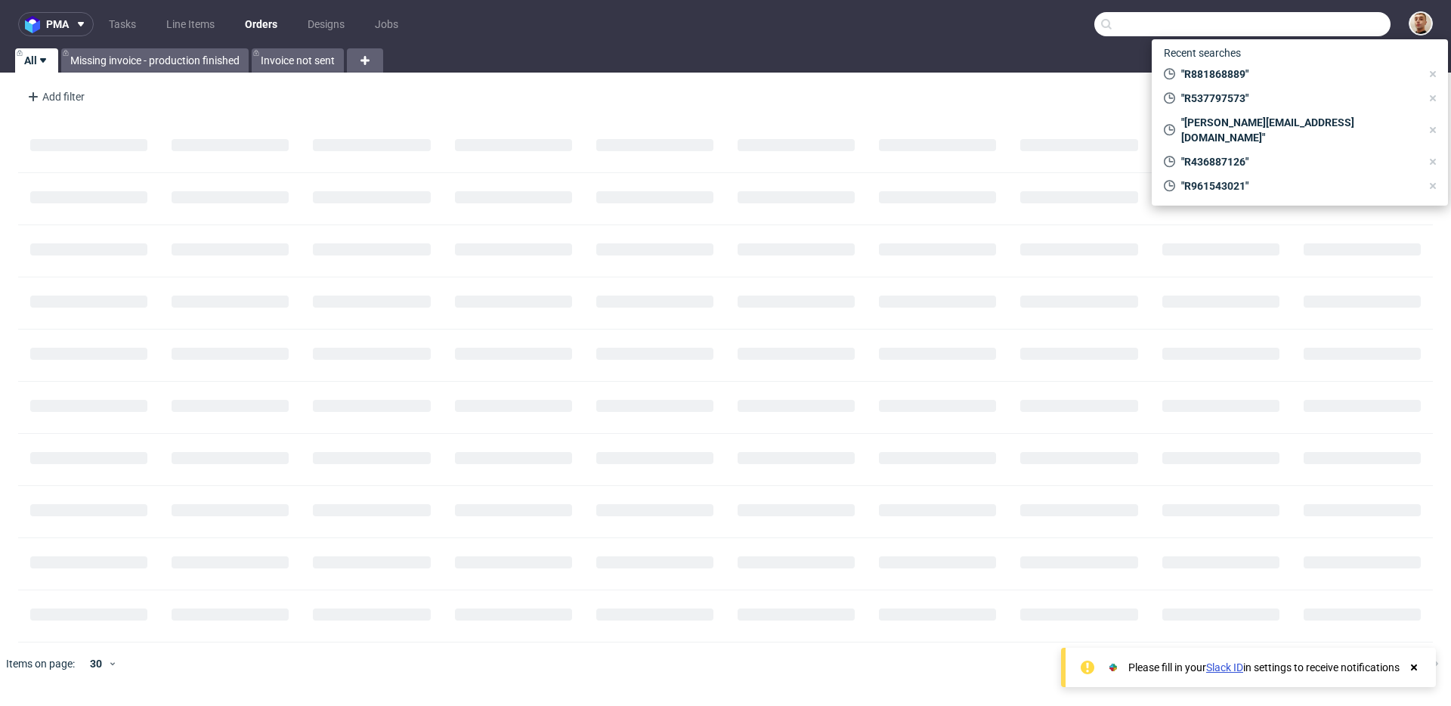
paste input "IIMZ"
type input "IIMZ"
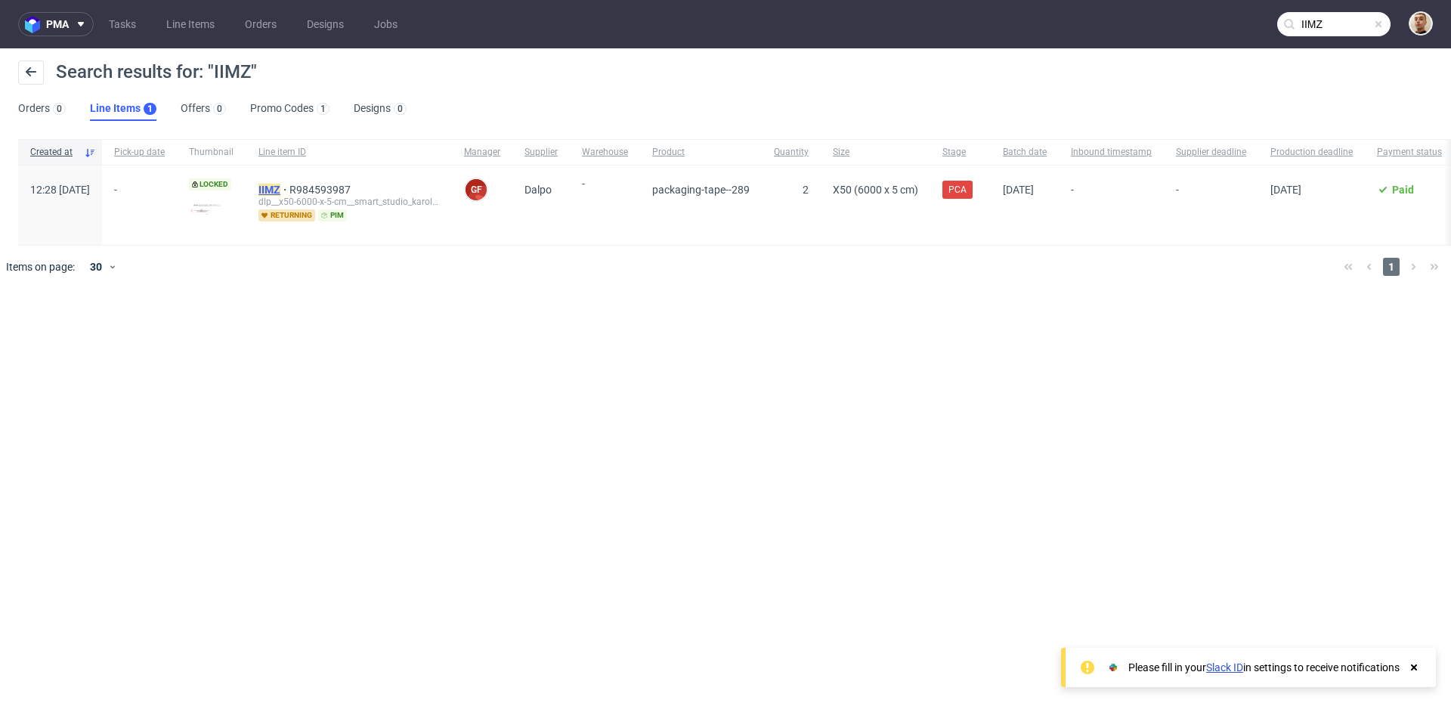
click at [280, 187] on mark "IIMZ" at bounding box center [269, 190] width 22 height 12
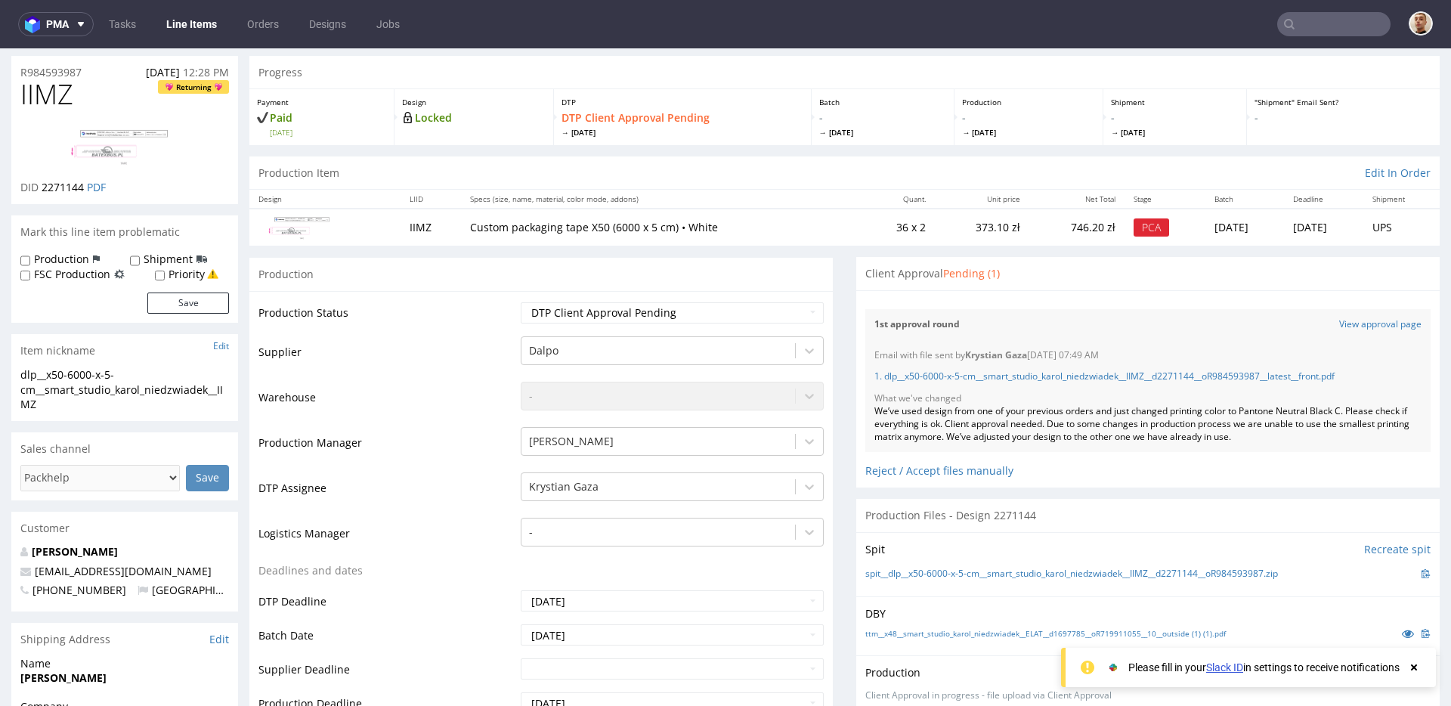
scroll to position [78, 0]
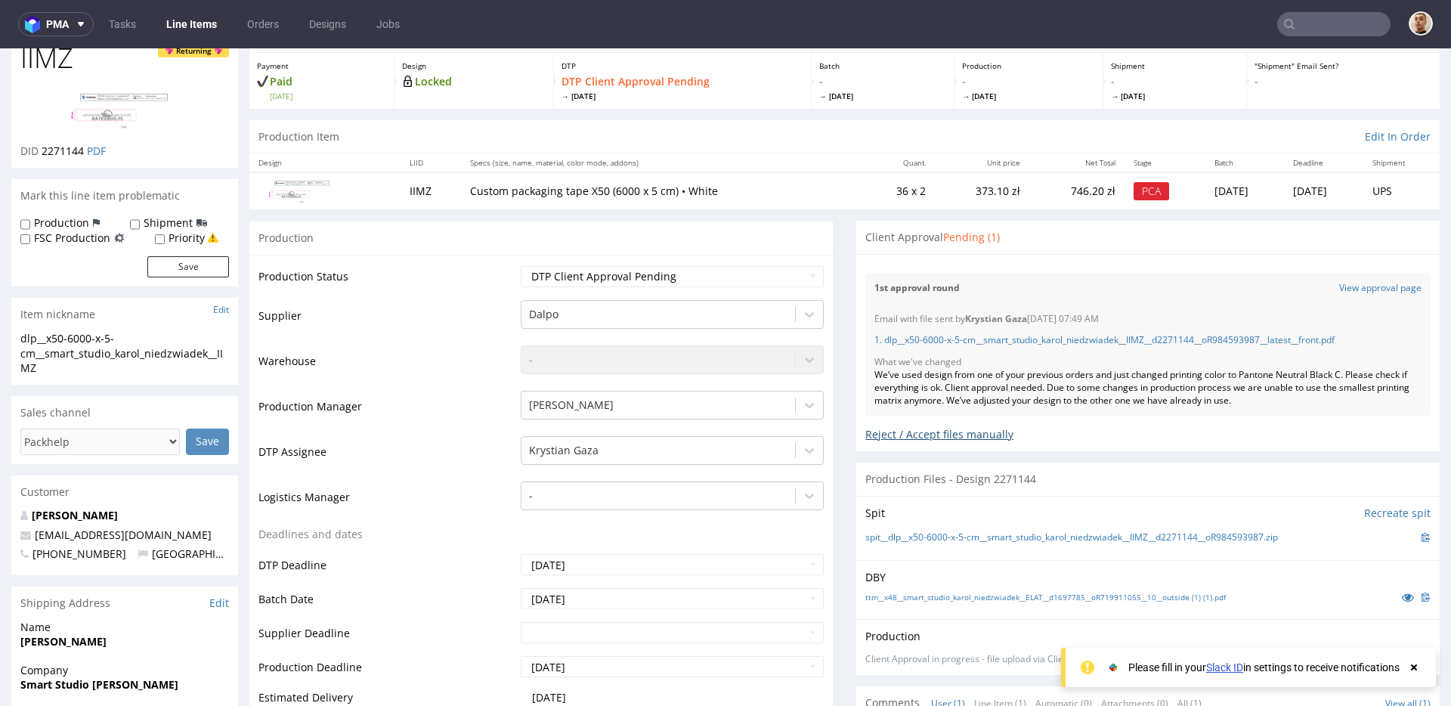
click at [888, 426] on div "Reject / Accept files manually" at bounding box center [1147, 429] width 565 height 26
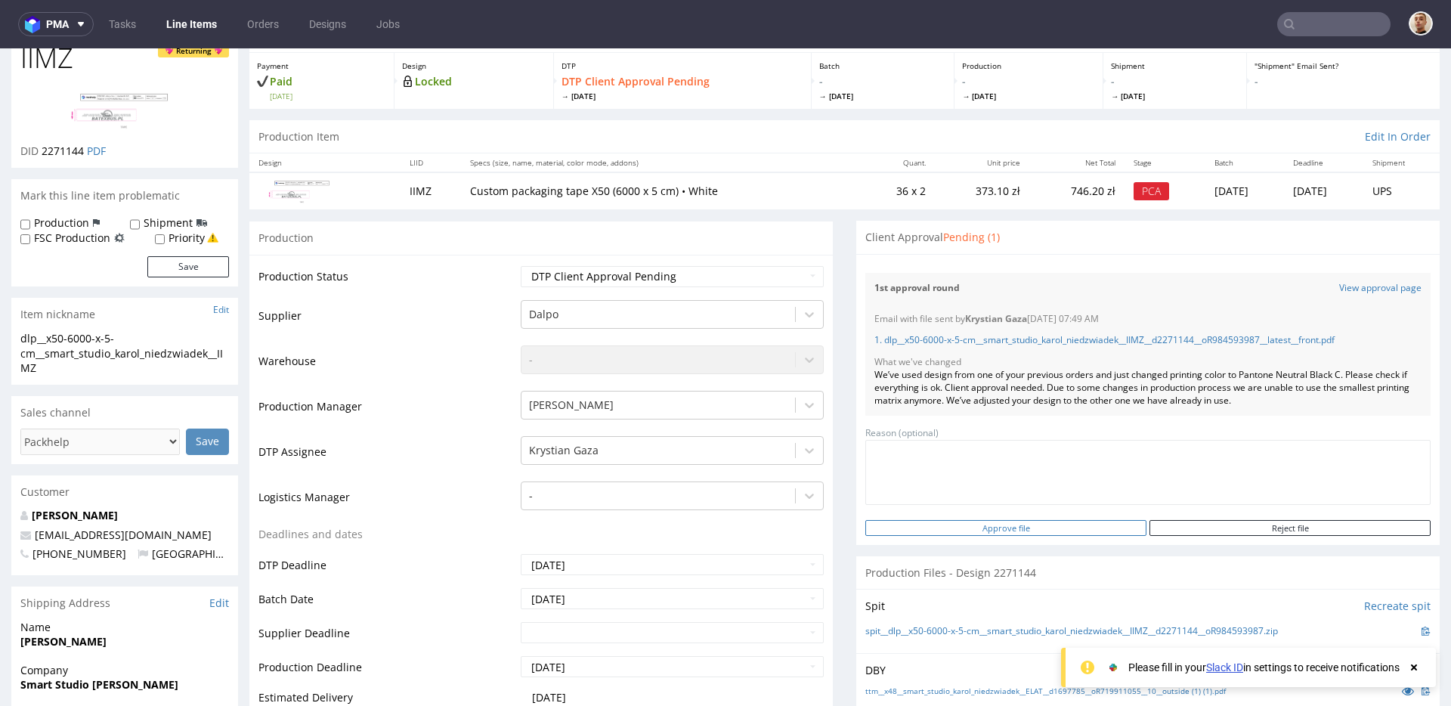
click at [1004, 524] on input "Approve file" at bounding box center [1005, 528] width 281 height 16
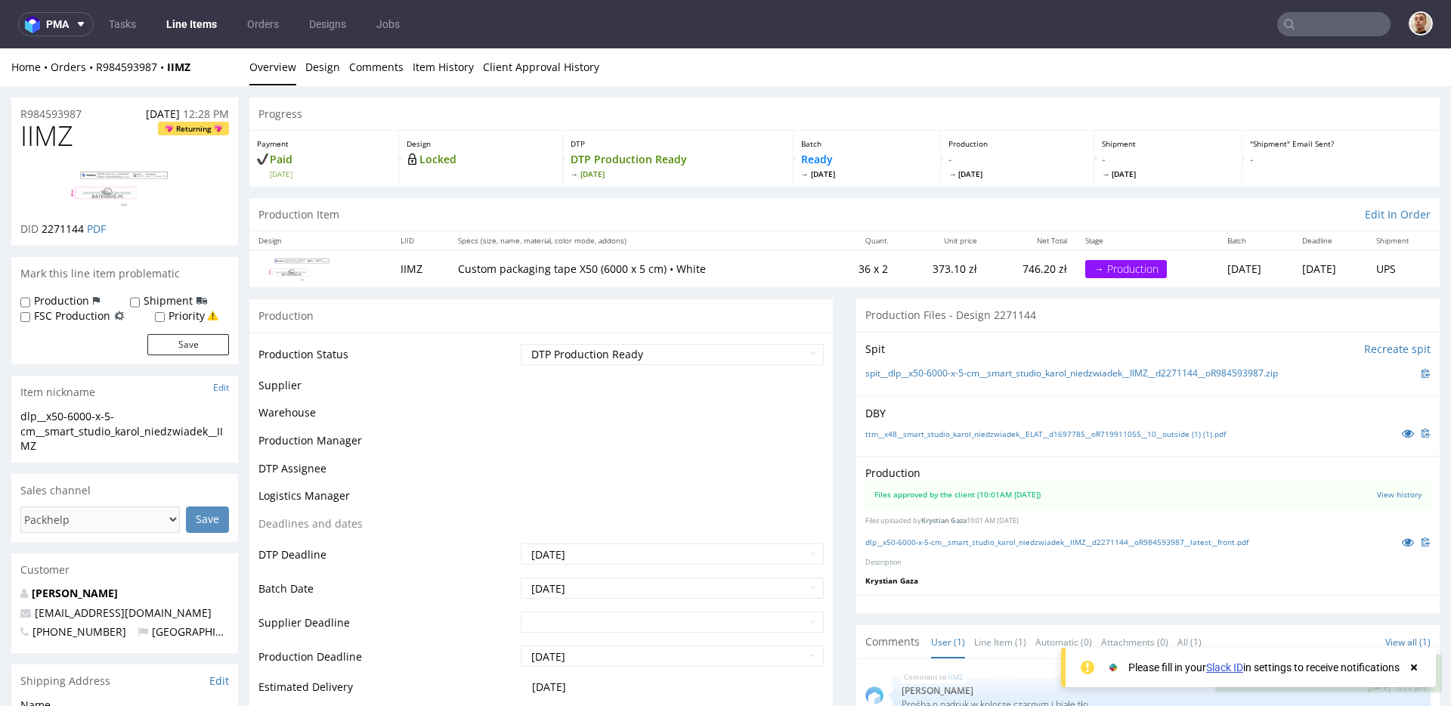
scroll to position [0, 0]
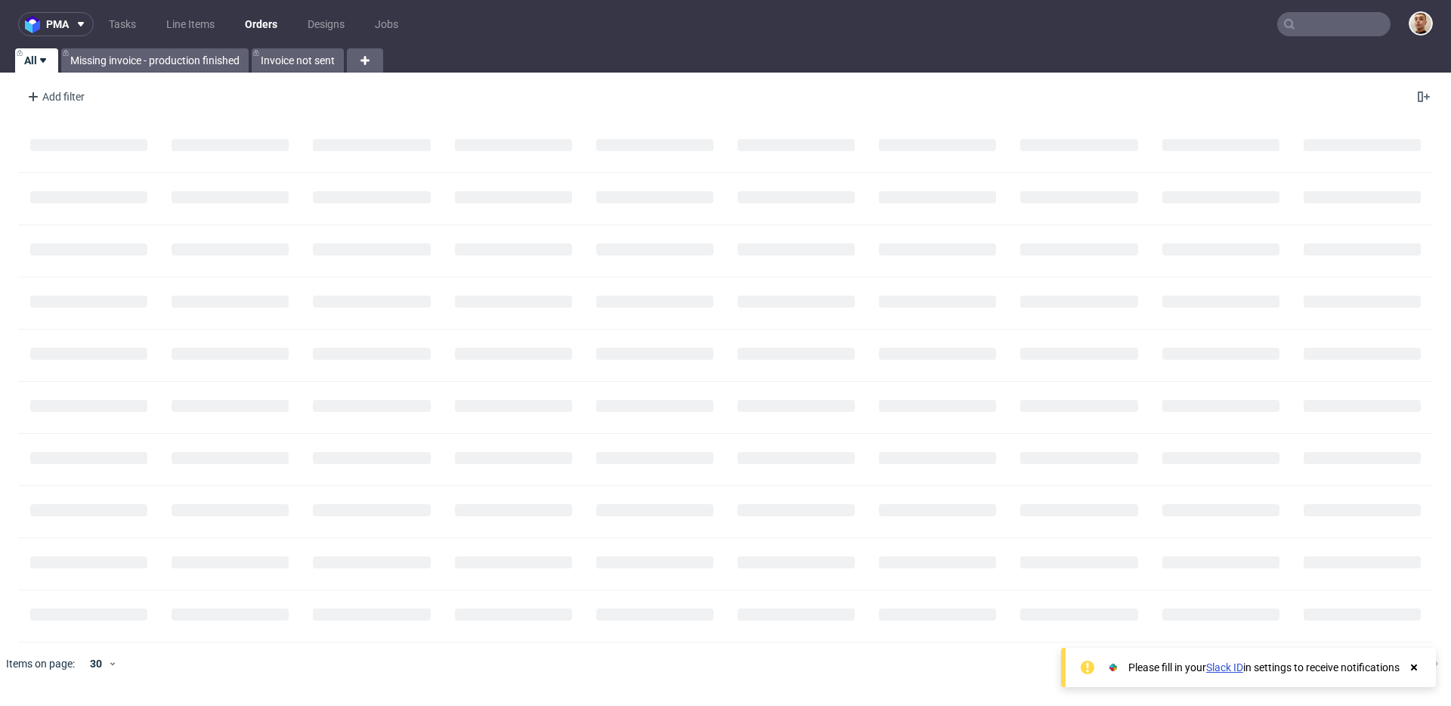
click at [1370, 19] on input "text" at bounding box center [1333, 24] width 113 height 24
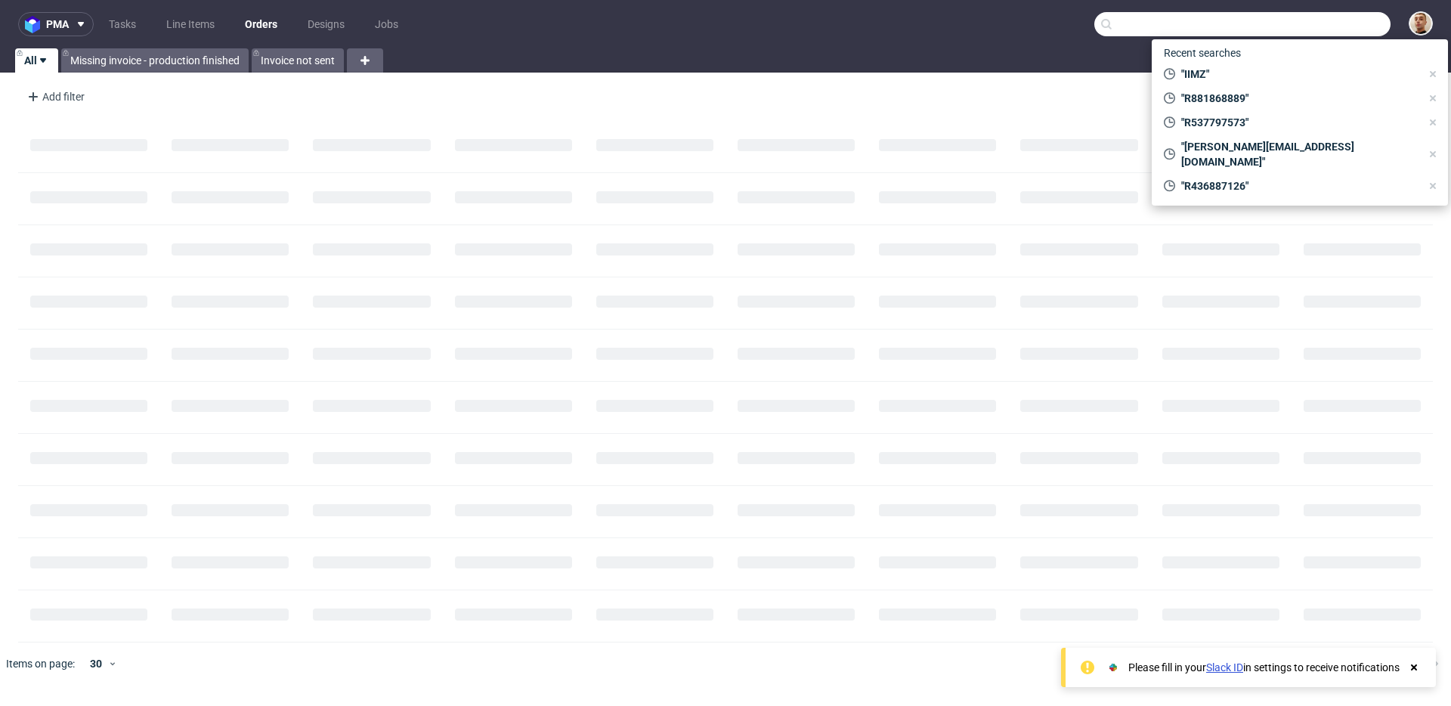
paste input "35245754542"
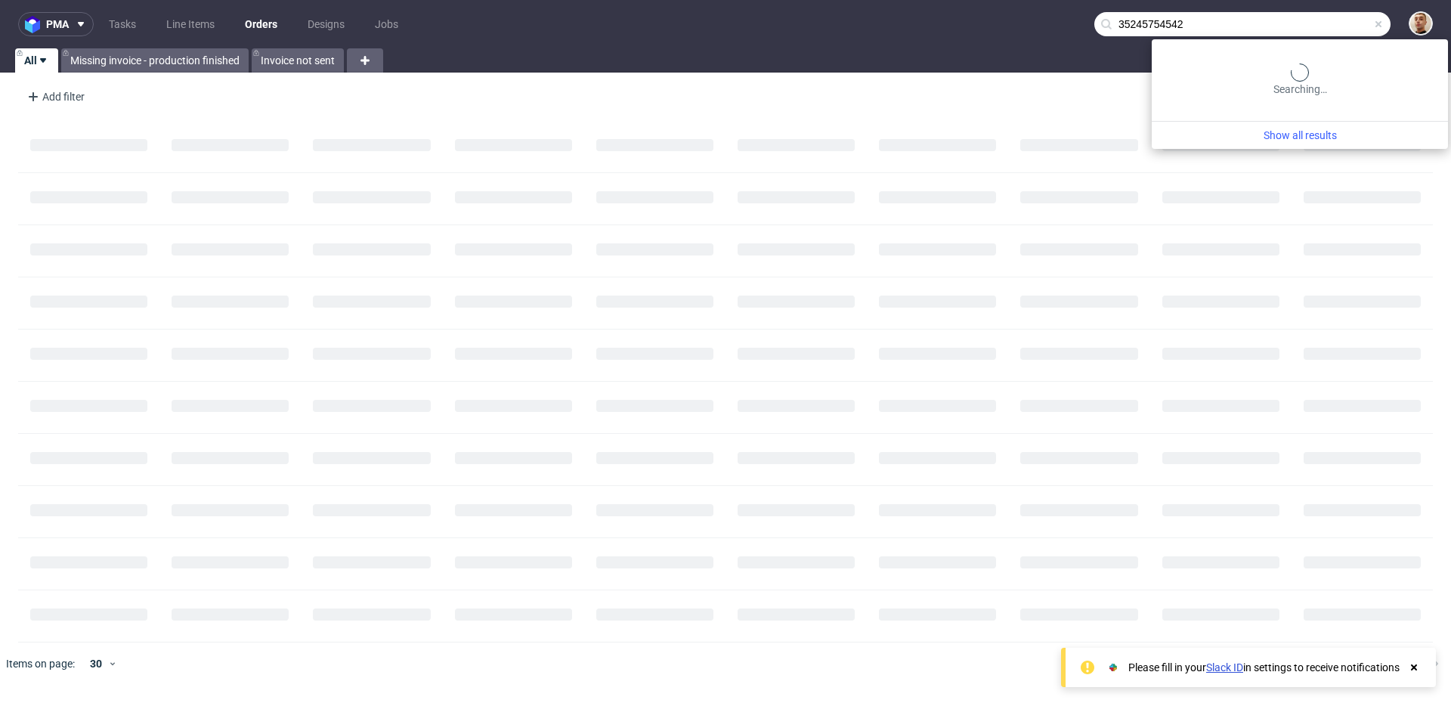
type input "35245754542"
